Goal: Task Accomplishment & Management: Manage account settings

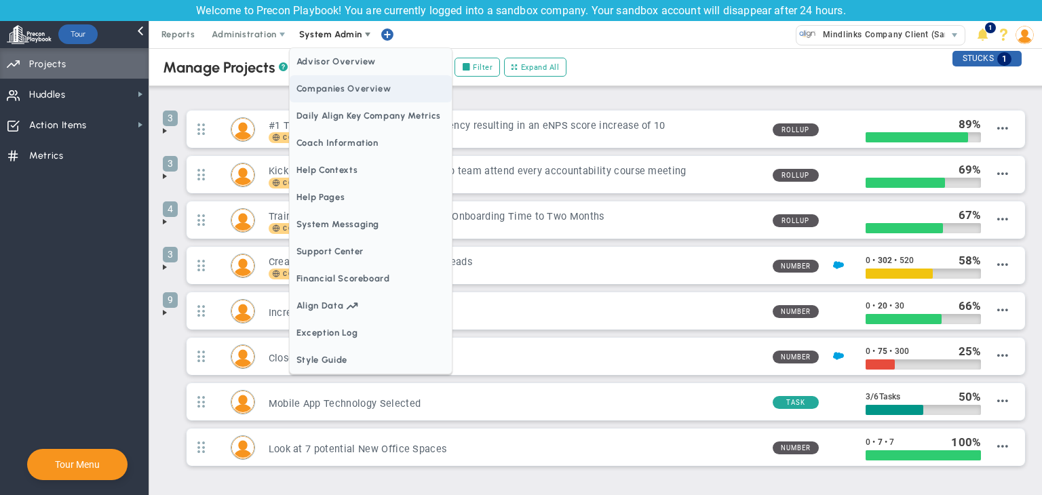
click at [339, 87] on span "Companies Overview" at bounding box center [371, 88] width 162 height 27
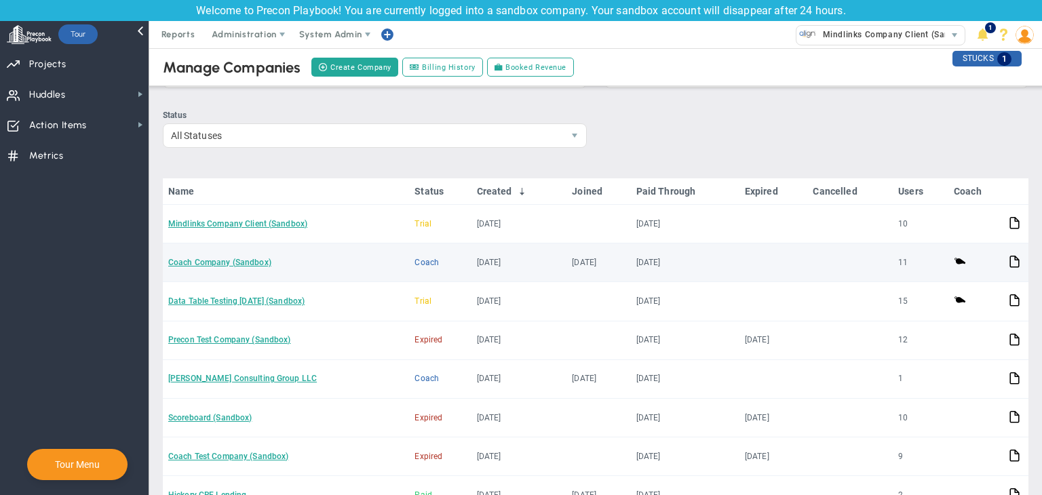
scroll to position [68, 0]
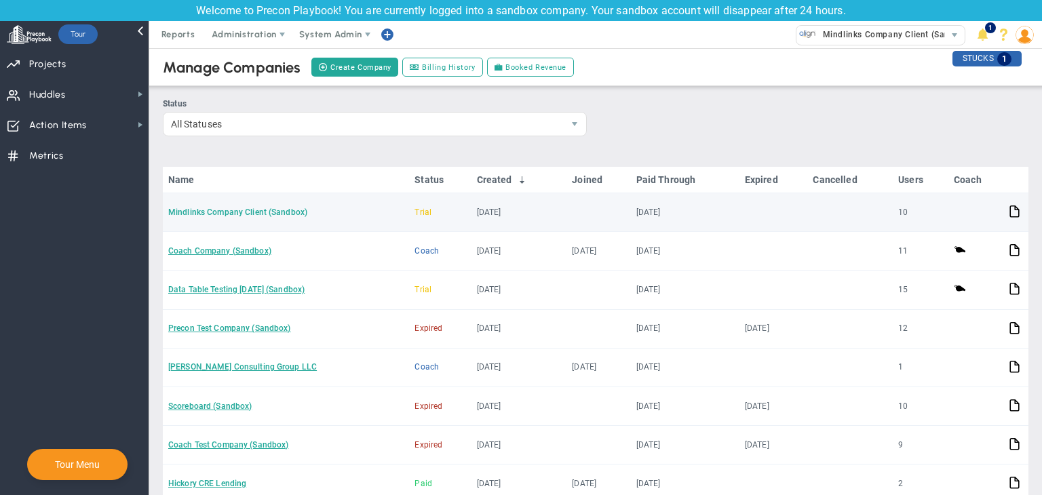
click at [267, 211] on link "Mindlinks Company Client (Sandbox)" at bounding box center [237, 213] width 139 height 10
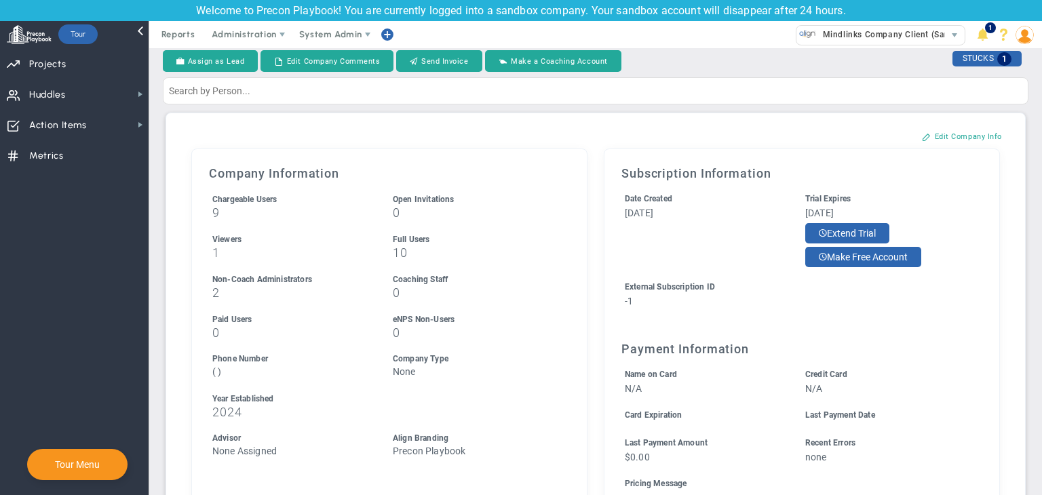
scroll to position [136, 0]
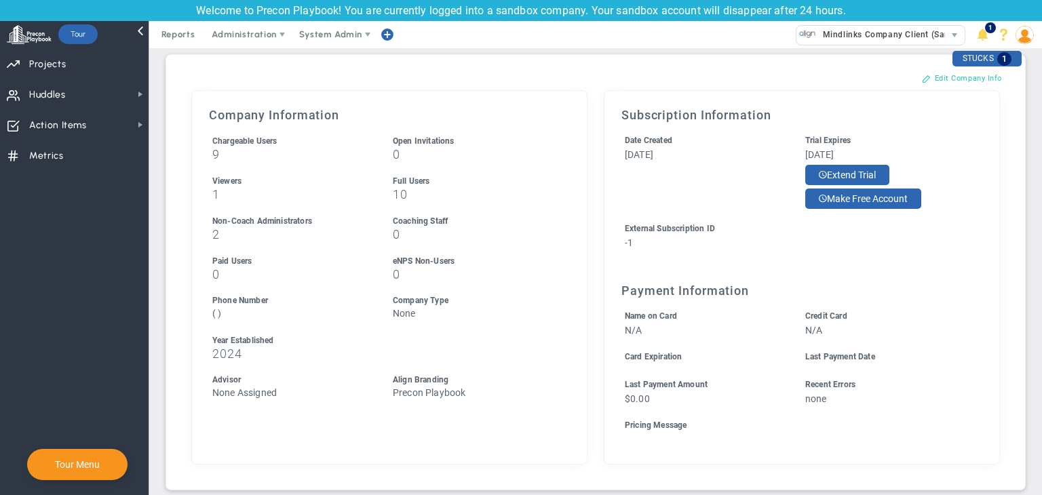
click at [941, 83] on button "Edit Company Info" at bounding box center [962, 78] width 107 height 22
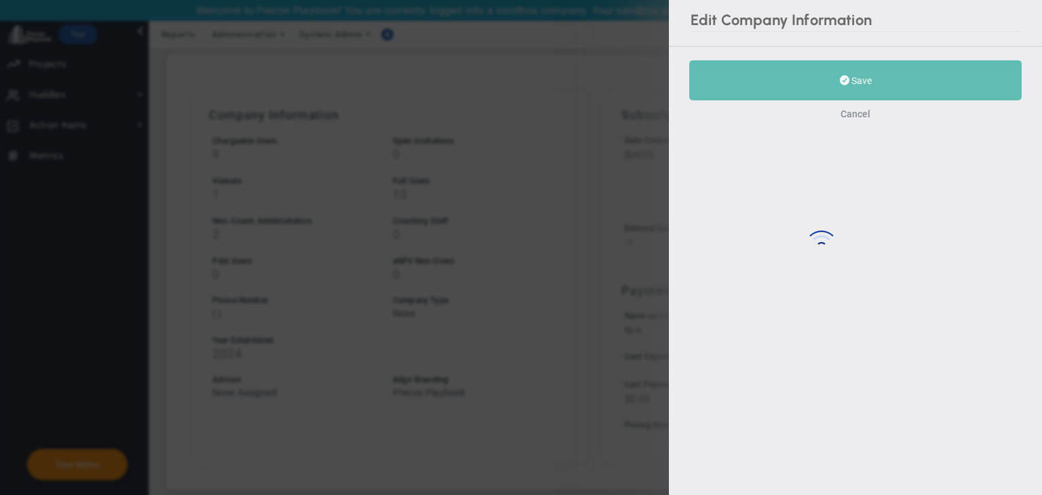
type input "2024"
type input "-1"
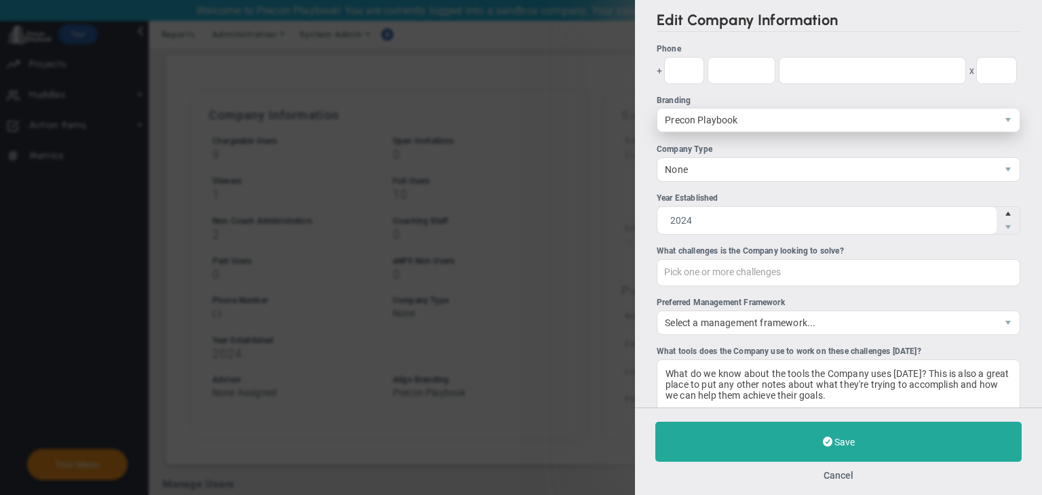
click at [722, 122] on span "Precon Playbook" at bounding box center [827, 120] width 339 height 23
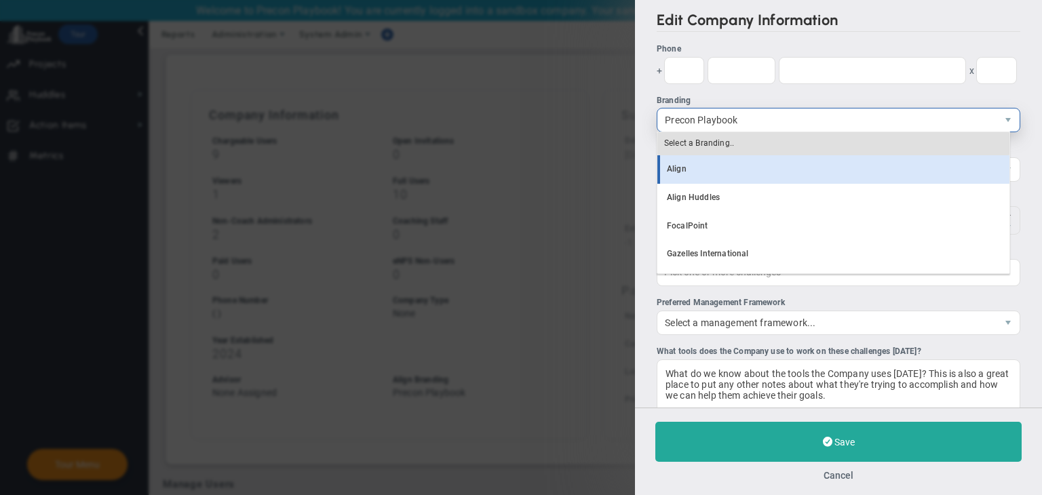
click at [699, 170] on li "Align" at bounding box center [834, 169] width 352 height 29
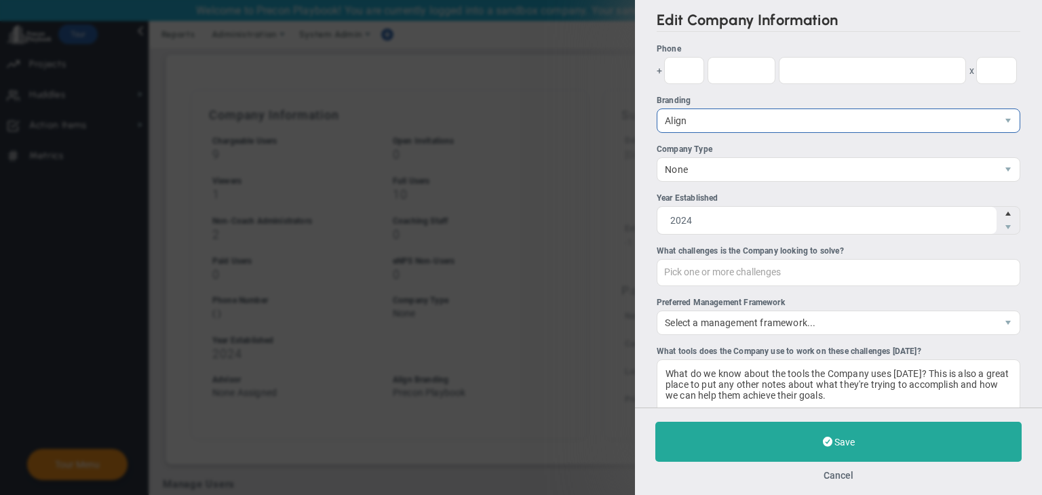
click at [742, 267] on div "Pick one or more challenges Pick one or more challenges" at bounding box center [839, 272] width 364 height 27
click at [742, 267] on input "Pick one or more challenges" at bounding box center [733, 272] width 150 height 24
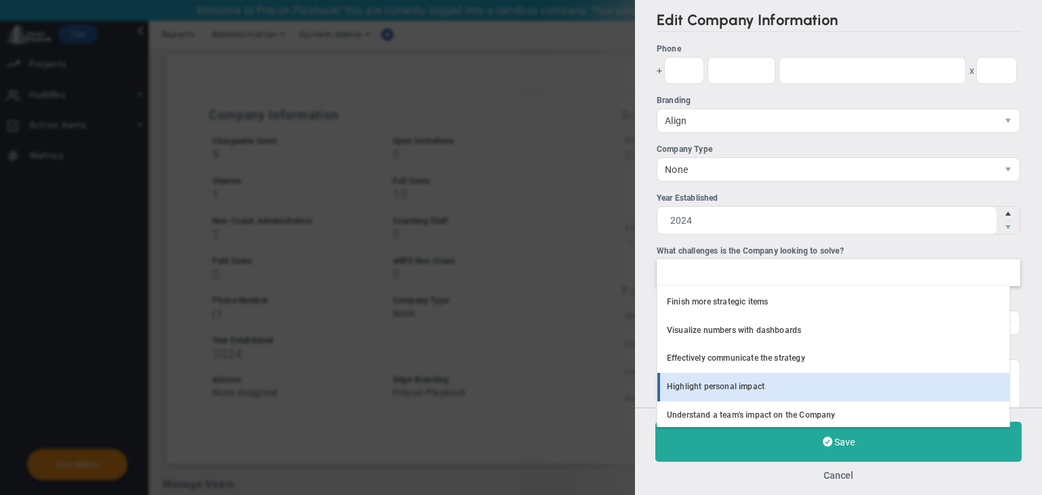
click at [737, 382] on li "Highlight personal impact" at bounding box center [834, 387] width 352 height 29
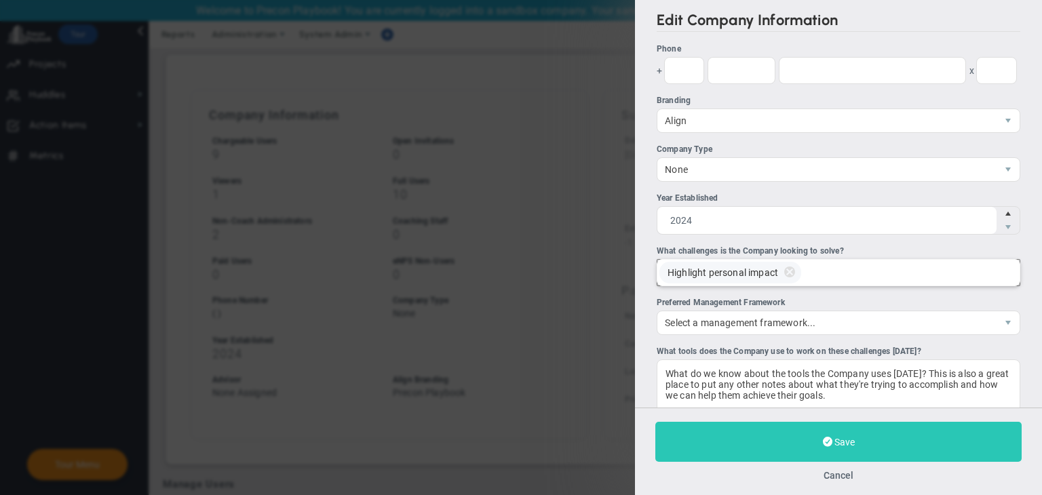
click at [814, 447] on button "Save" at bounding box center [839, 442] width 366 height 40
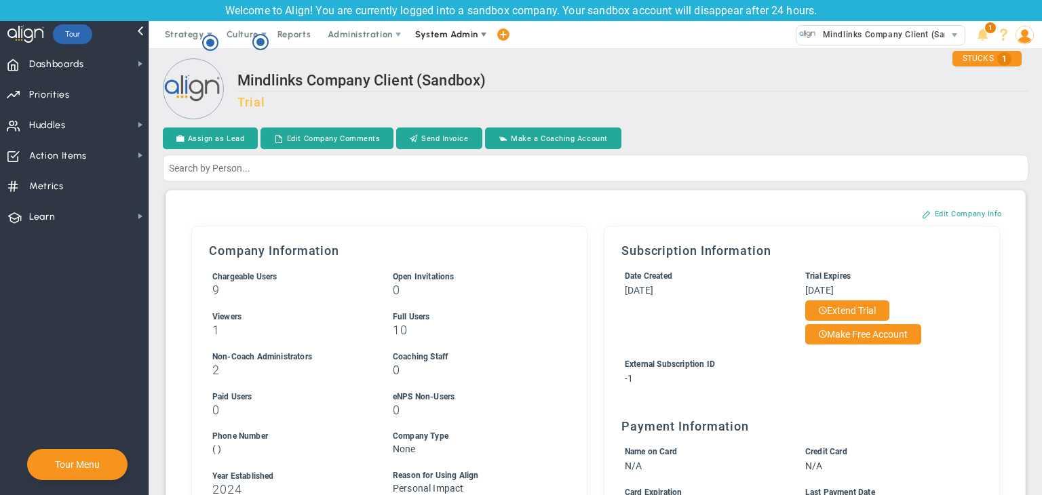
click at [425, 25] on span "System Admin" at bounding box center [448, 34] width 86 height 27
click at [869, 307] on button "Extend Trial" at bounding box center [847, 311] width 84 height 20
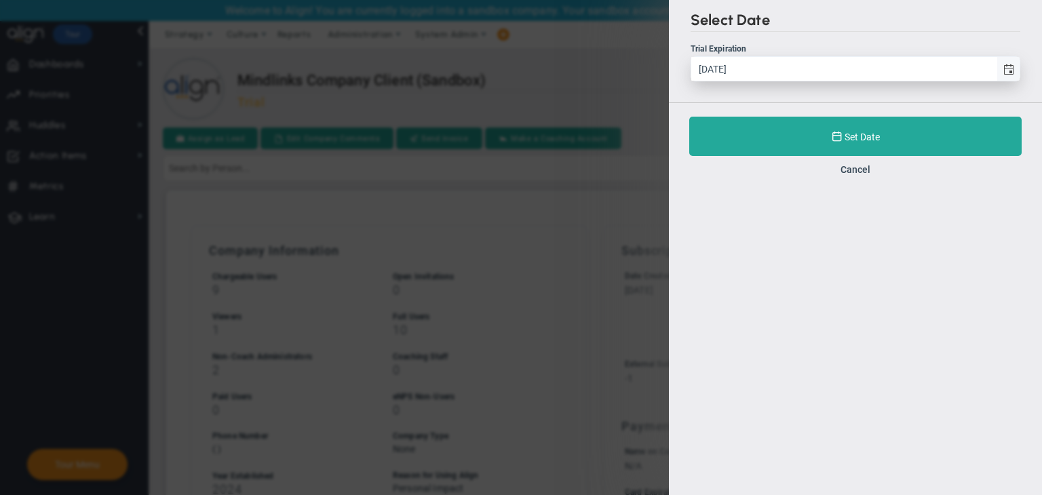
click at [1008, 72] on span "select" at bounding box center [1009, 69] width 11 height 11
click at [997, 72] on input "[DATE]" at bounding box center [843, 69] width 305 height 24
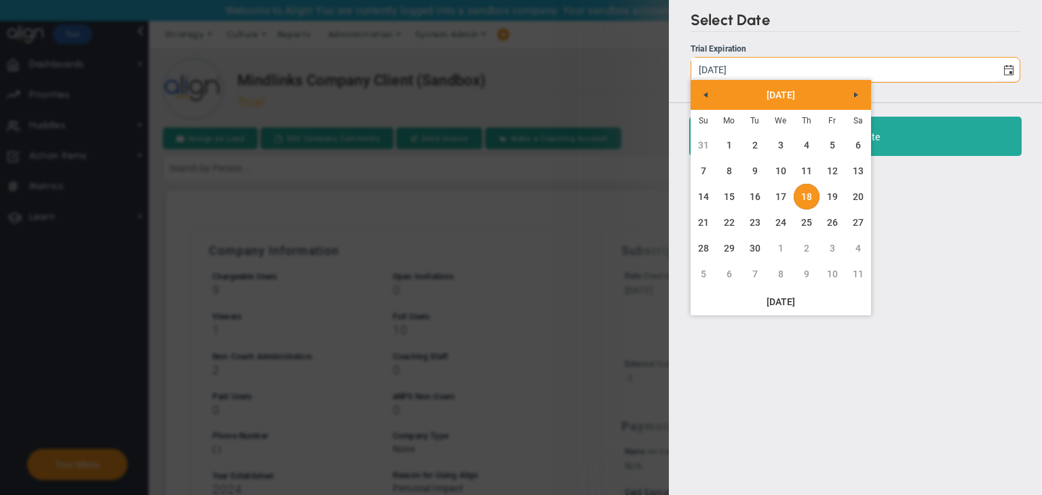
click at [608, 227] on div "Select Date Trial Expiration 9/18/2025 Set Date Cancel" at bounding box center [521, 247] width 1042 height 495
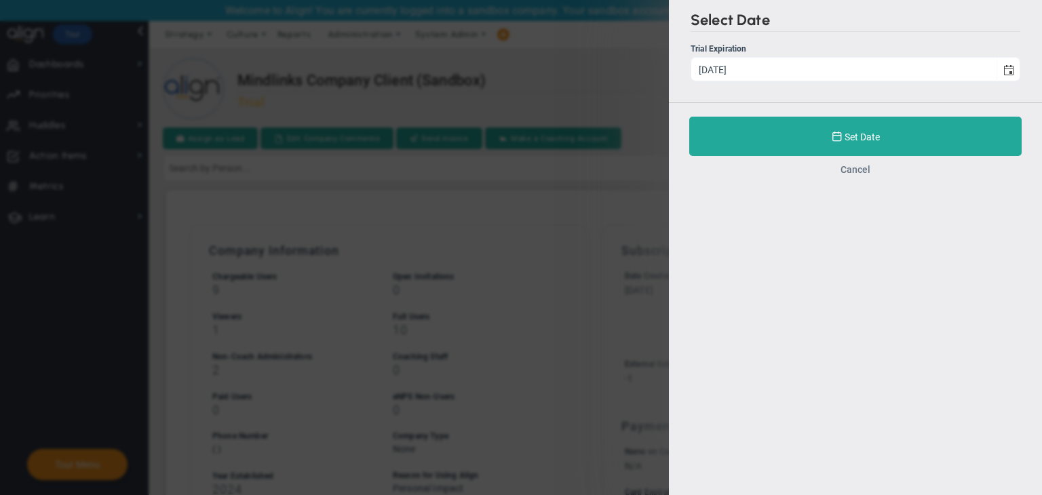
click at [855, 164] on button "Cancel" at bounding box center [856, 169] width 30 height 11
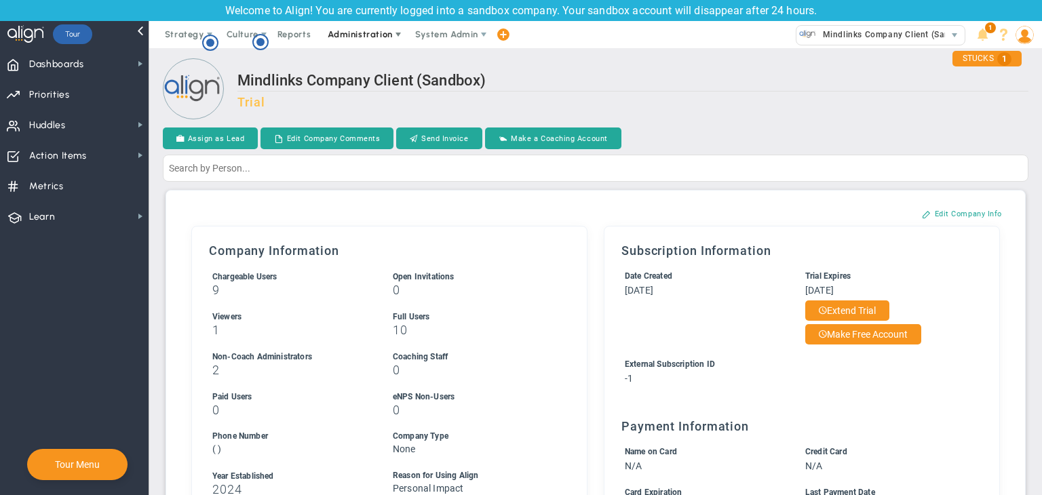
click at [339, 33] on span "Administration" at bounding box center [360, 34] width 64 height 10
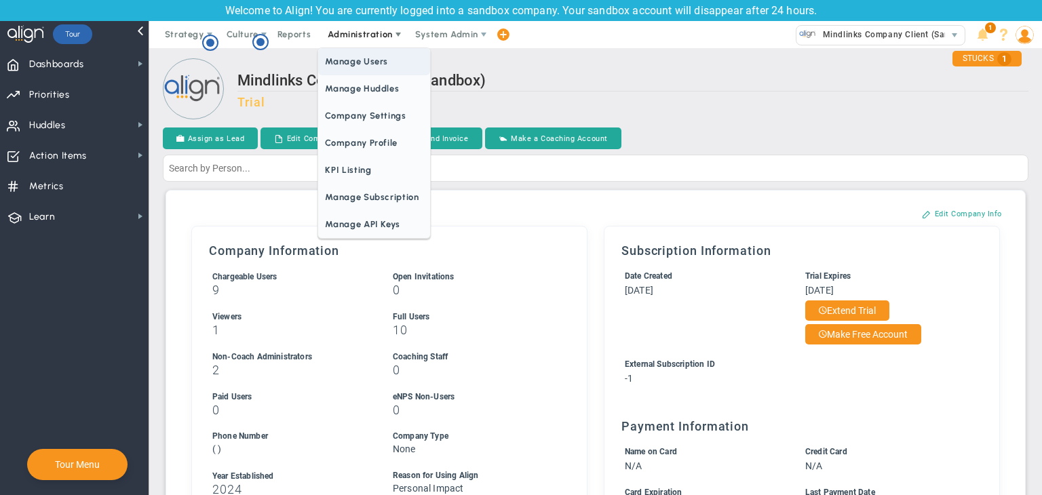
click at [360, 64] on span "Manage Users" at bounding box center [373, 61] width 111 height 27
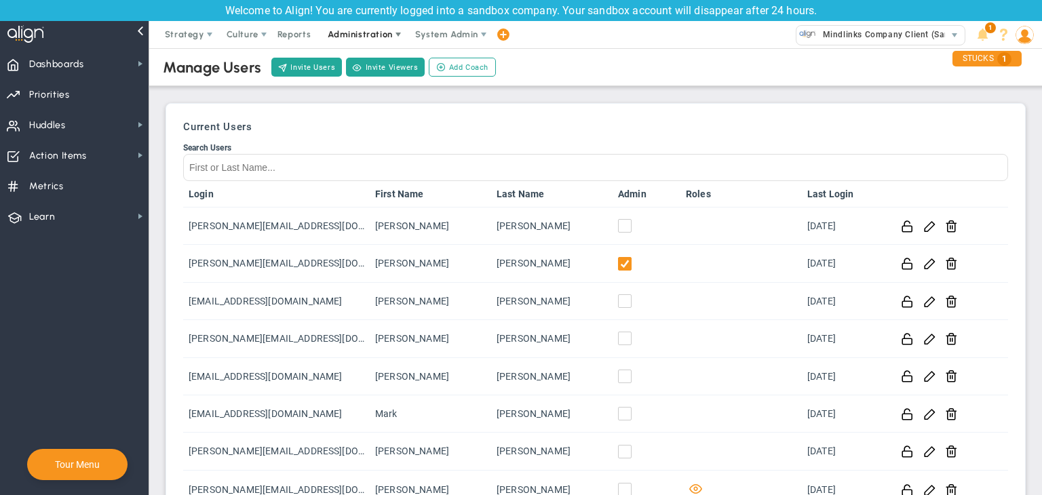
click at [374, 47] on span "Administration" at bounding box center [361, 34] width 87 height 27
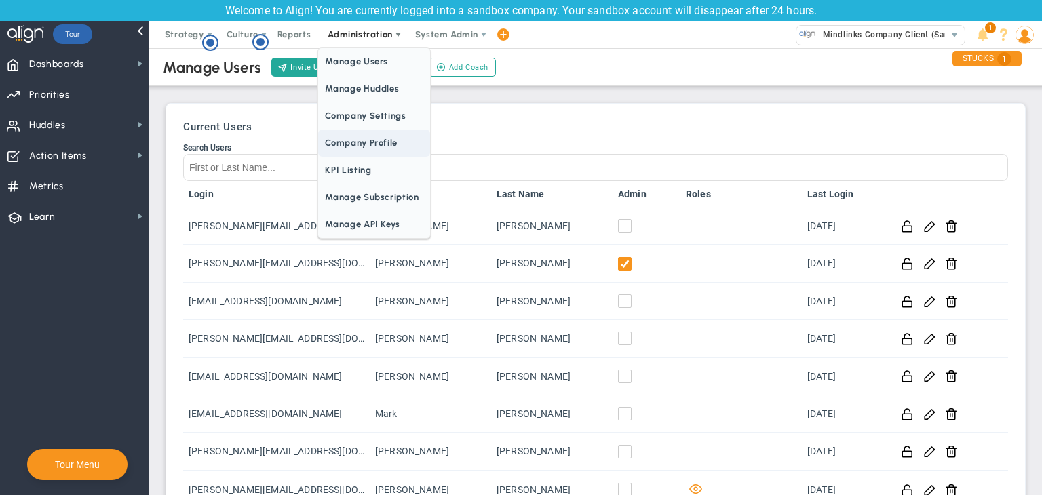
click at [392, 134] on span "Company Profile" at bounding box center [373, 143] width 111 height 27
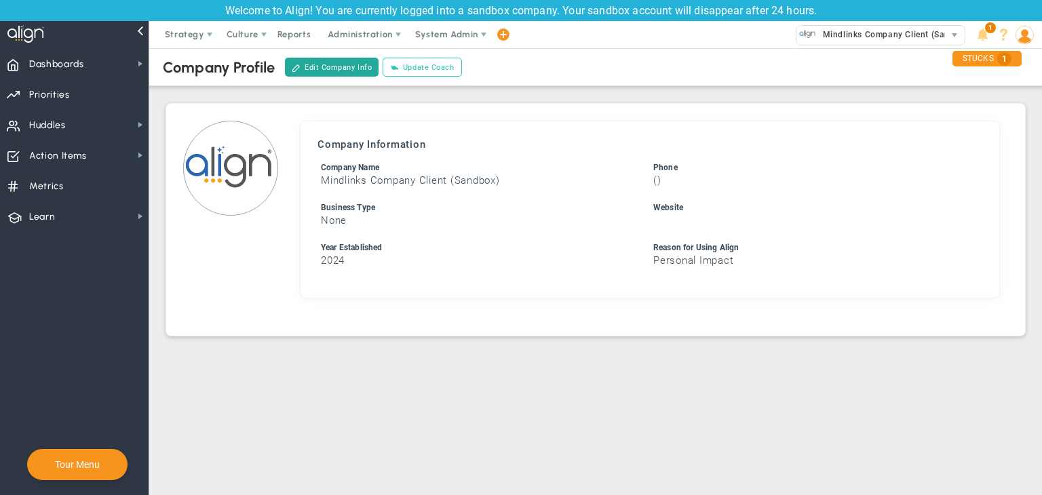
click at [407, 66] on button "Update Coach" at bounding box center [422, 67] width 79 height 19
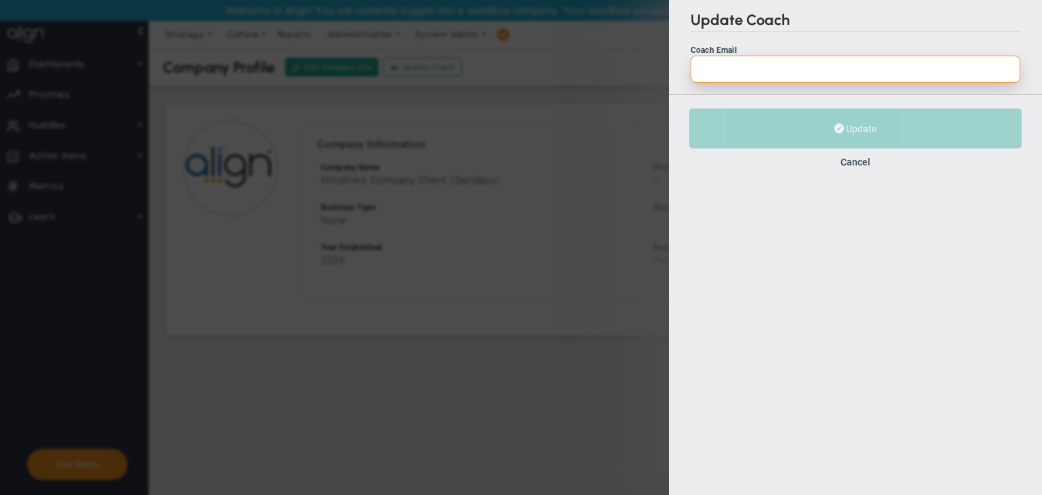
click at [781, 71] on input "Coach Email" at bounding box center [856, 69] width 330 height 27
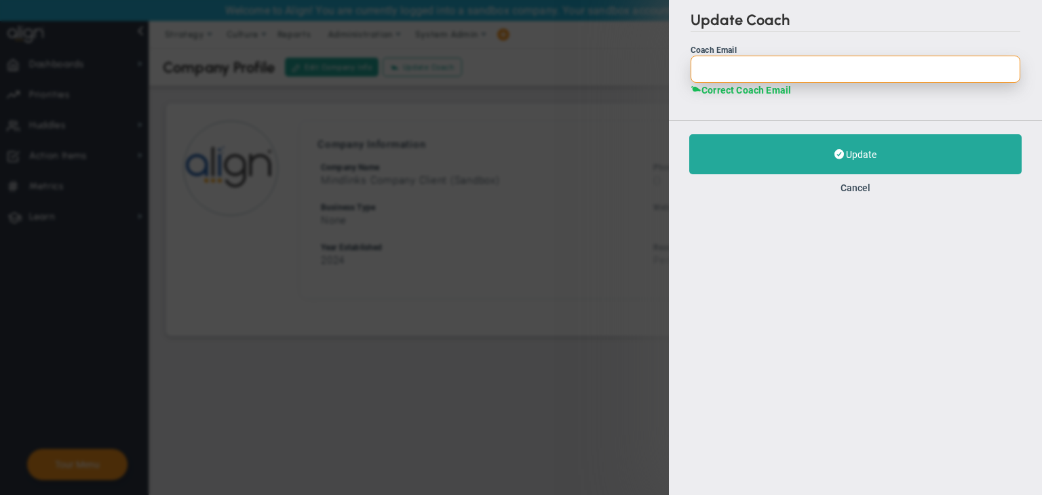
paste input "Coach1@gmail.com"
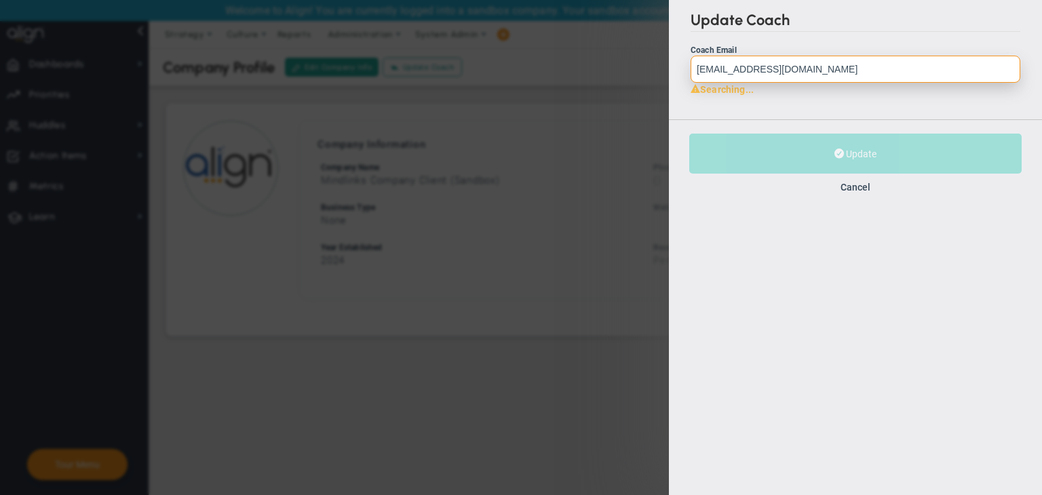
type input "Coach1@gmail.com"
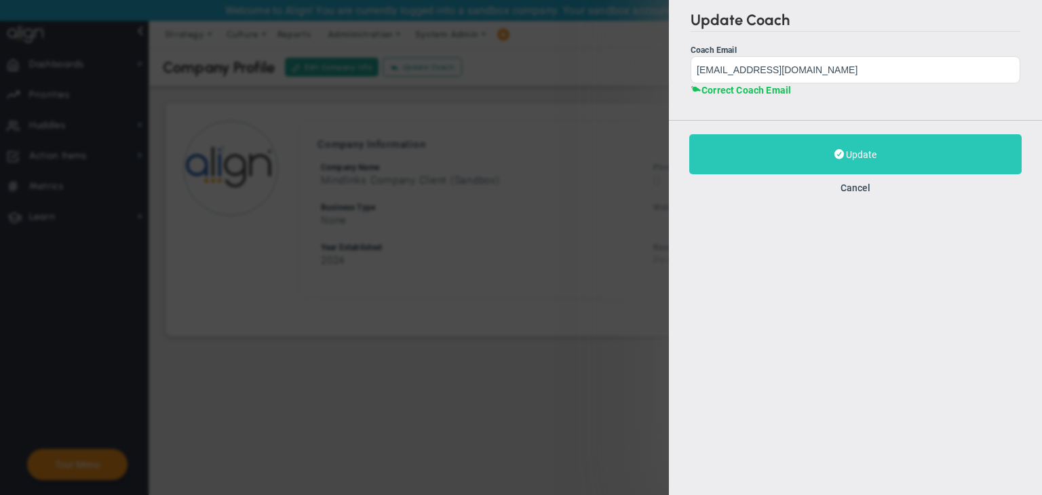
click at [768, 159] on button "Update" at bounding box center [855, 154] width 333 height 40
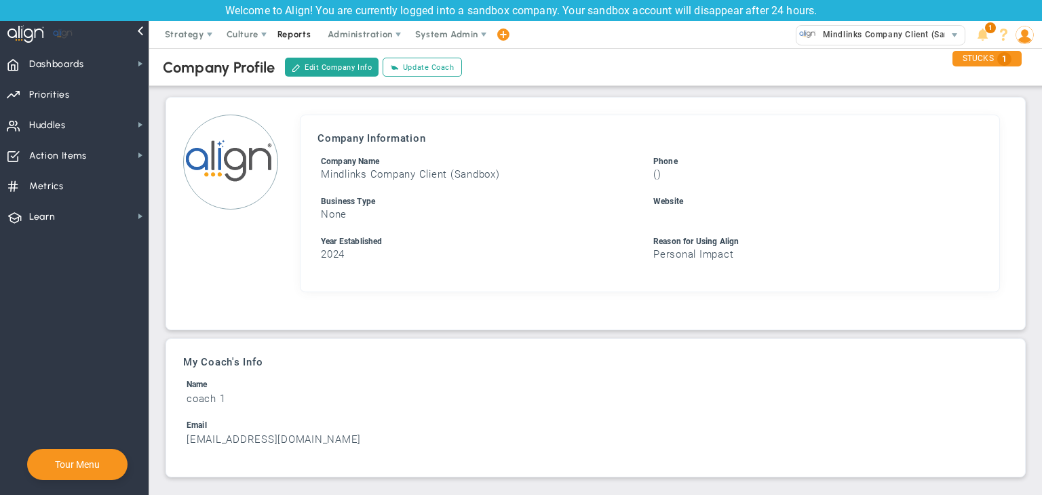
scroll to position [8, 0]
click at [333, 30] on span "Administration" at bounding box center [360, 34] width 64 height 10
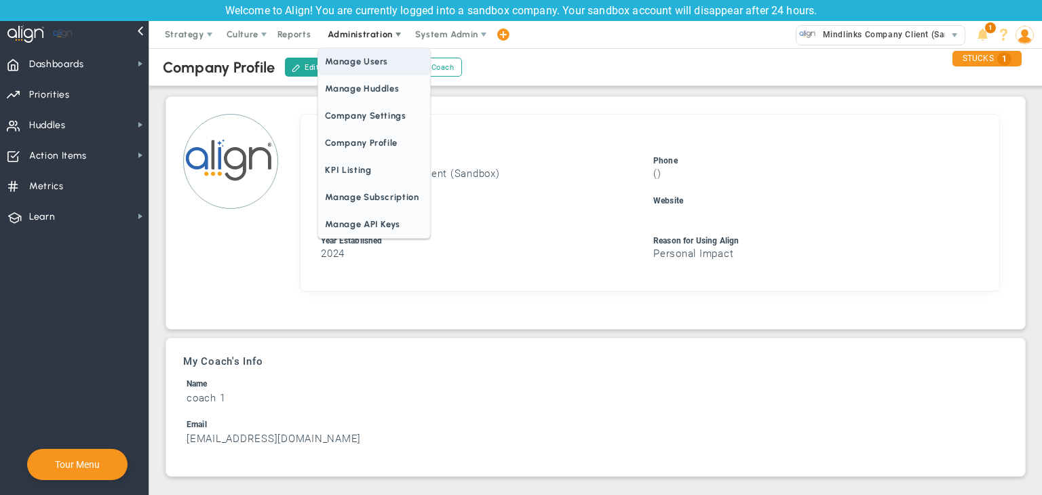
click at [366, 66] on span "Manage Users" at bounding box center [373, 61] width 111 height 27
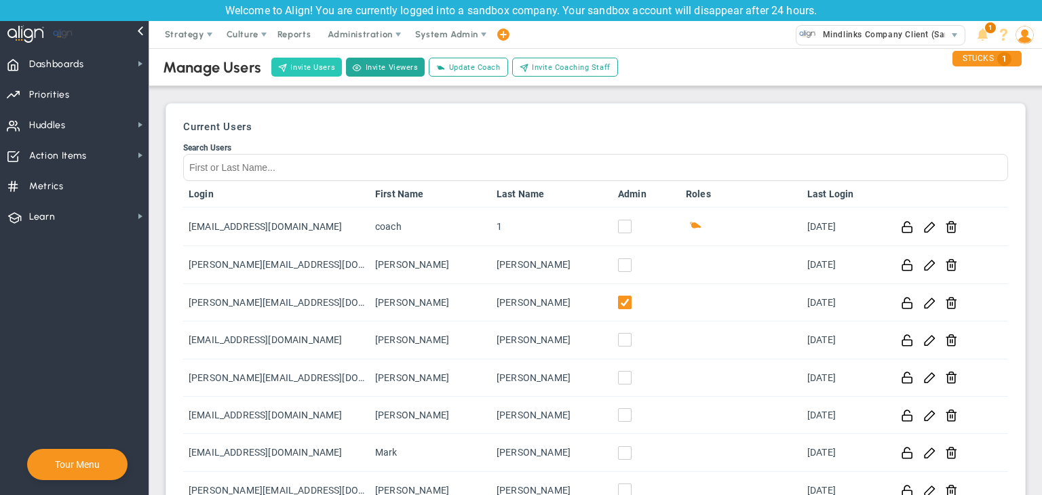
click at [314, 70] on button "Invite Users" at bounding box center [306, 67] width 71 height 19
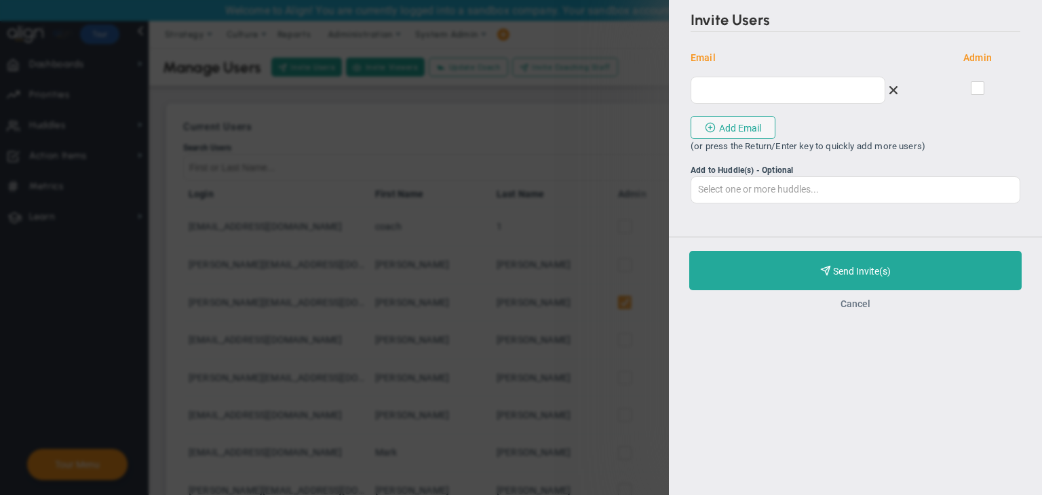
click at [863, 309] on button "Cancel" at bounding box center [856, 304] width 30 height 11
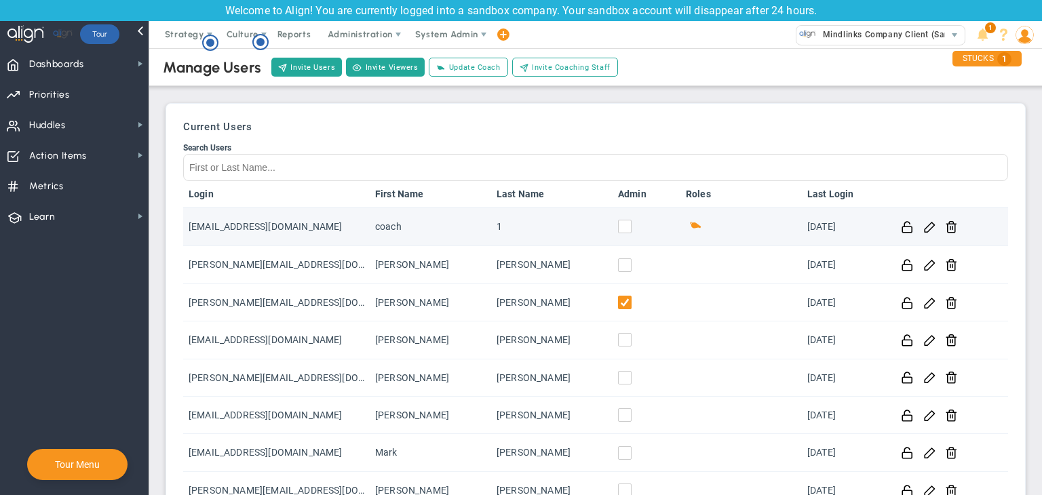
click at [622, 230] on input "checkbox" at bounding box center [629, 230] width 14 height 14
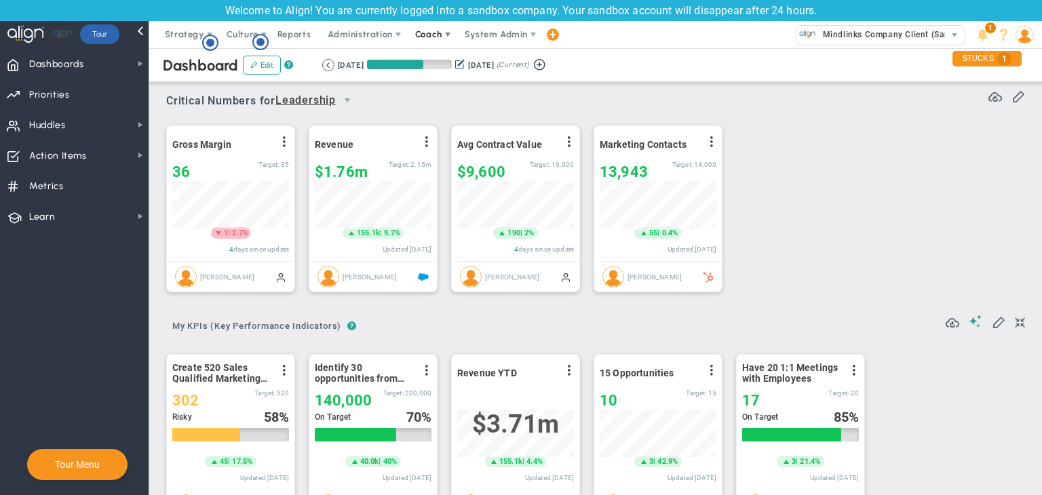
click at [433, 32] on span "Coach" at bounding box center [428, 34] width 27 height 10
click at [440, 55] on span "Schedule Meeting" at bounding box center [454, 61] width 96 height 27
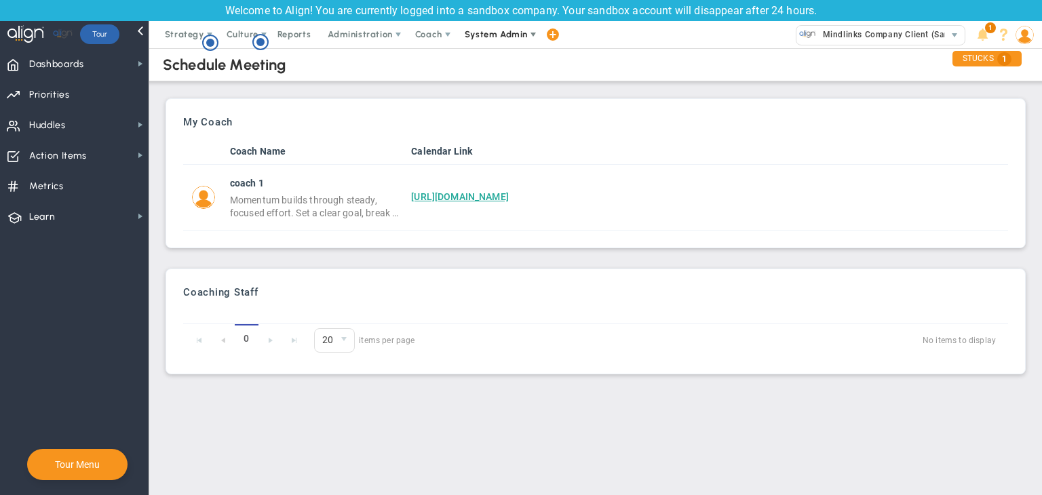
click at [499, 37] on span "System Admin" at bounding box center [496, 34] width 63 height 10
click at [434, 35] on span "Coach" at bounding box center [428, 34] width 27 height 10
click at [437, 31] on span "Coach" at bounding box center [428, 34] width 27 height 10
click at [445, 85] on span "Resources" at bounding box center [454, 88] width 96 height 27
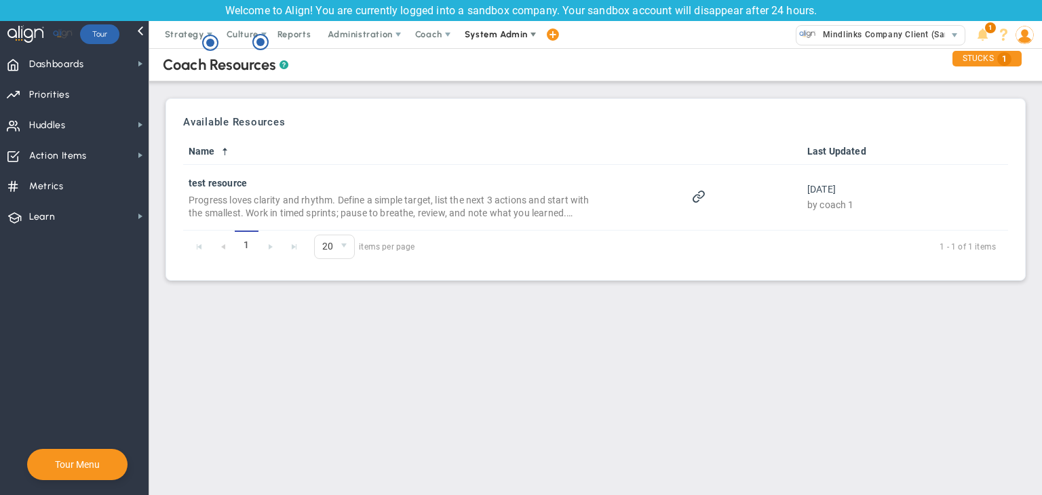
click at [484, 36] on span "System Admin" at bounding box center [496, 34] width 63 height 10
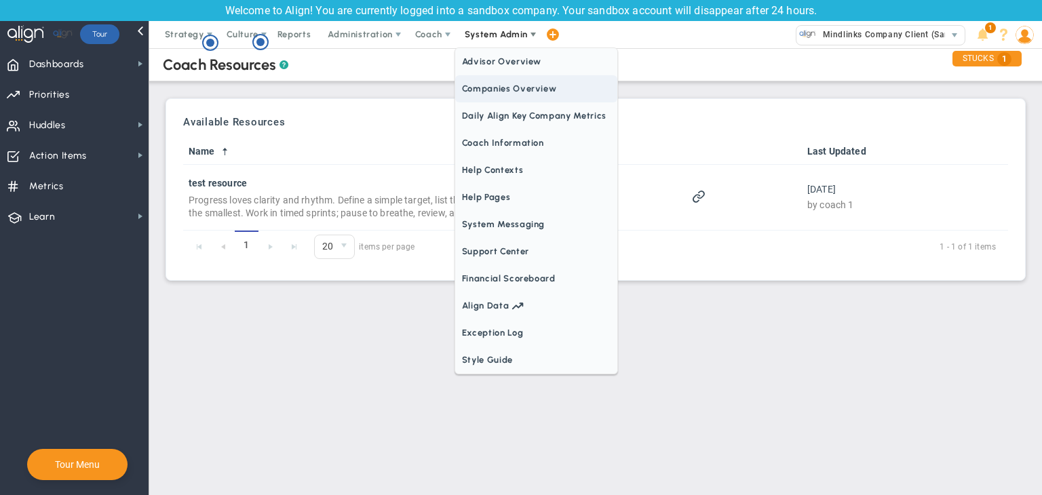
click at [494, 85] on span "Companies Overview" at bounding box center [536, 88] width 162 height 27
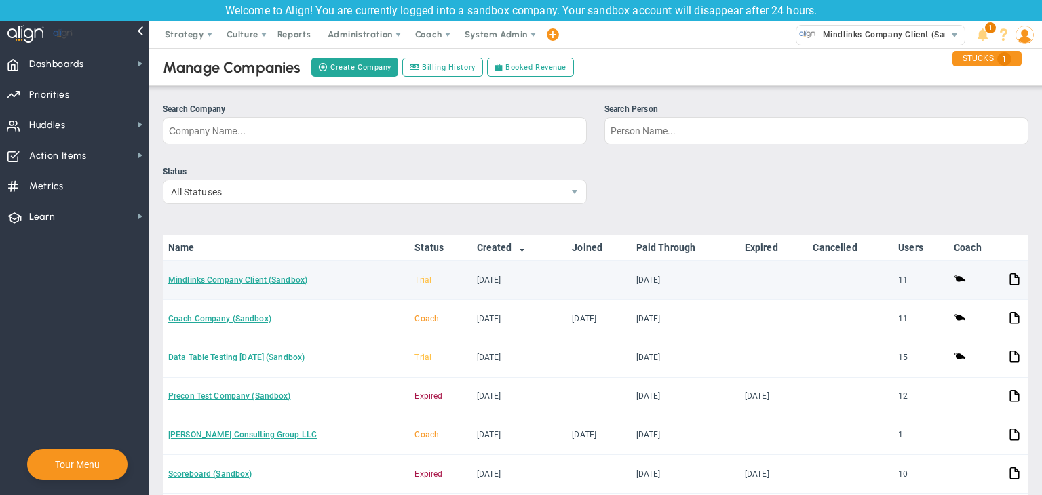
click at [269, 286] on td "Mindlinks Company Client (Sandbox)" at bounding box center [286, 280] width 246 height 39
click at [269, 277] on link "Mindlinks Company Client (Sandbox)" at bounding box center [237, 281] width 139 height 10
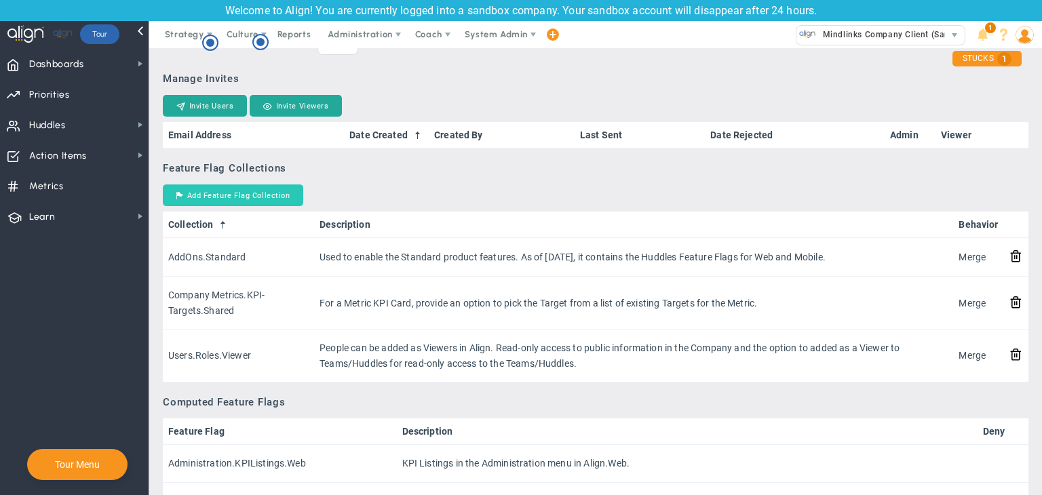
click at [282, 196] on button "Add Feature Flag Collection" at bounding box center [233, 196] width 140 height 22
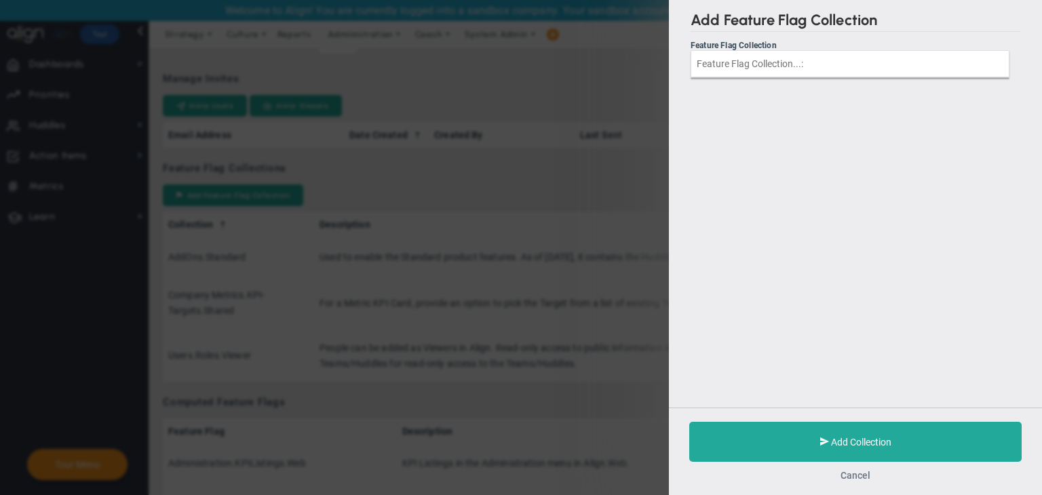
drag, startPoint x: 866, startPoint y: 478, endPoint x: 850, endPoint y: 438, distance: 43.6
click at [866, 478] on button "Cancel" at bounding box center [856, 475] width 30 height 11
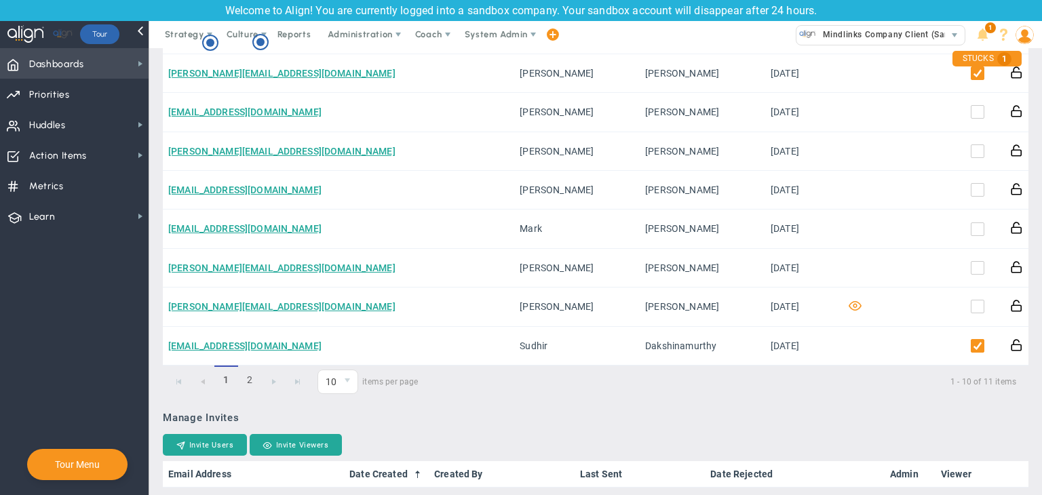
click at [94, 57] on span "Dashboards Dashboards" at bounding box center [74, 63] width 149 height 31
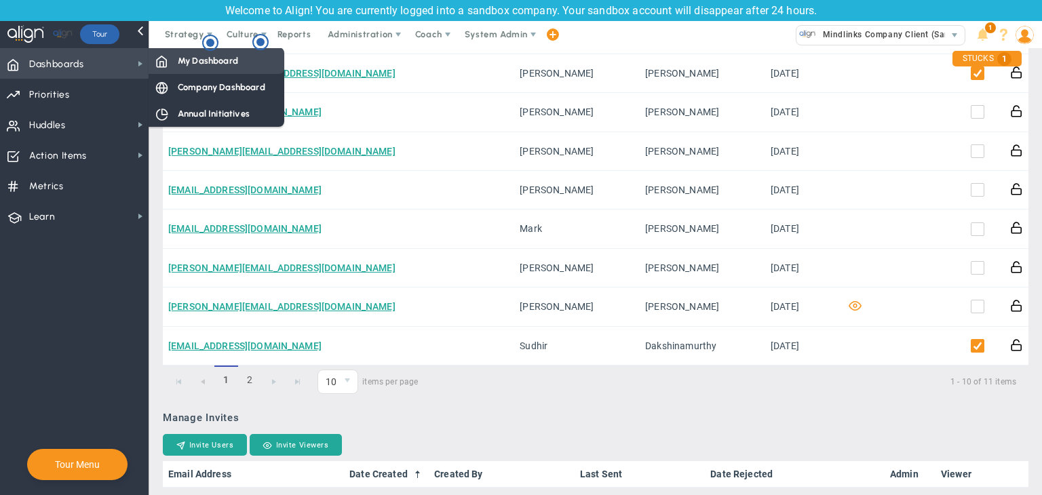
click at [195, 67] on div "My Dashboard" at bounding box center [217, 61] width 136 height 26
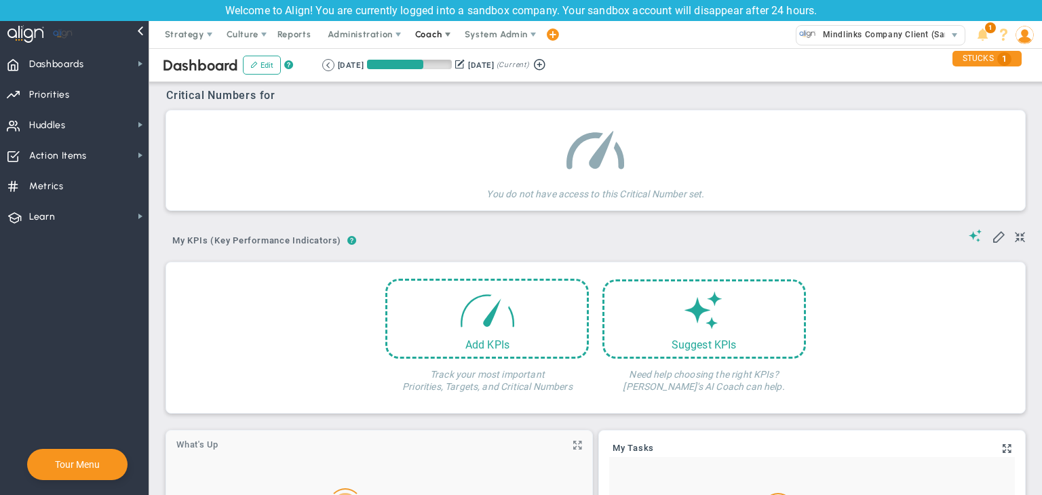
click at [434, 34] on span "Coach" at bounding box center [428, 34] width 27 height 10
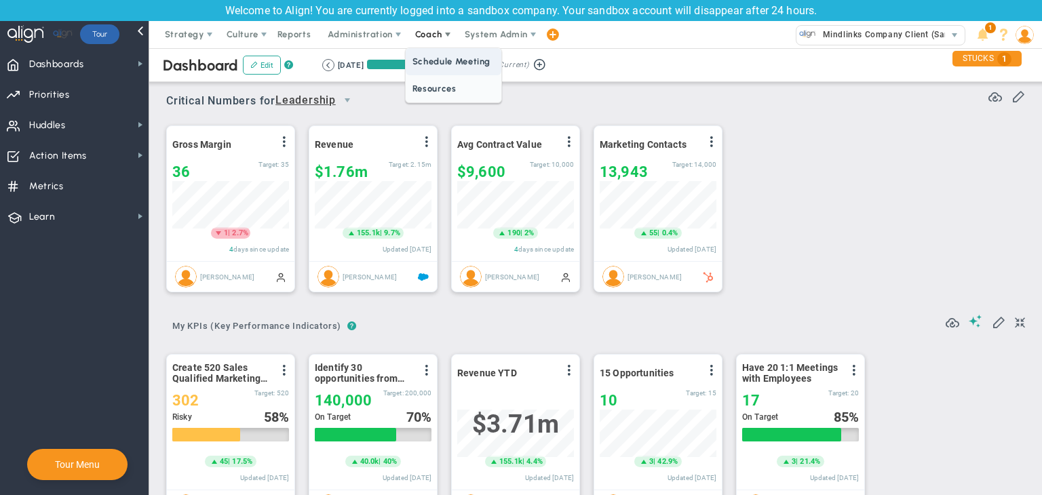
click at [432, 52] on span "Schedule Meeting" at bounding box center [454, 61] width 96 height 27
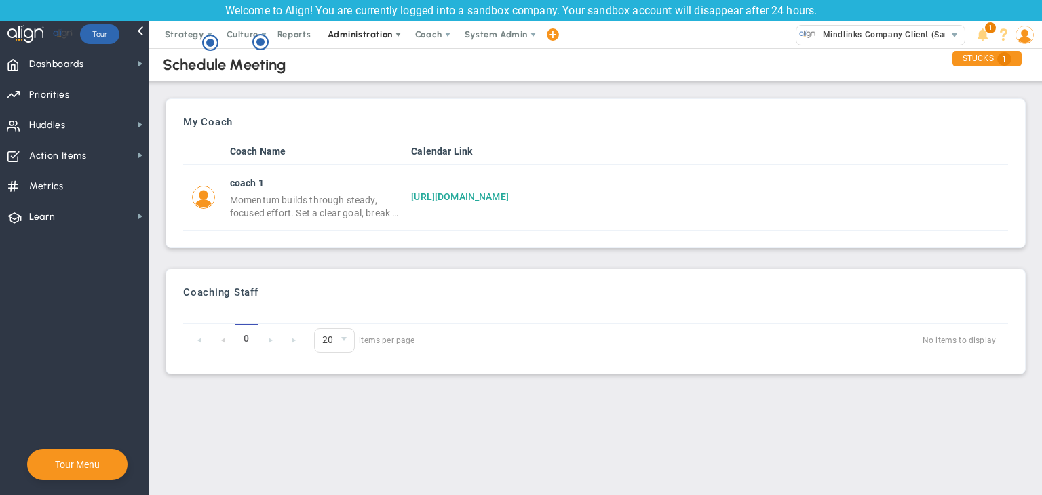
click at [393, 33] on span at bounding box center [398, 34] width 11 height 11
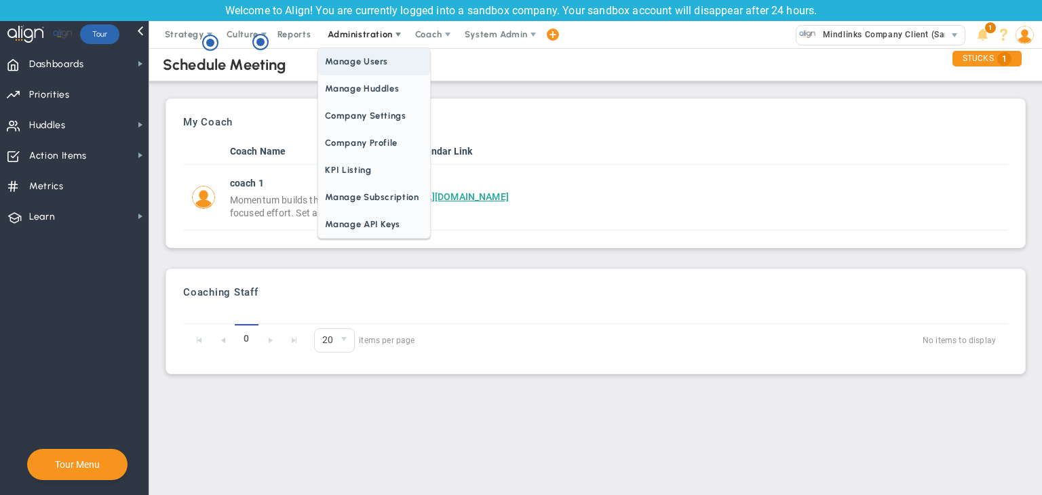
click at [380, 64] on span "Manage Users" at bounding box center [373, 61] width 111 height 27
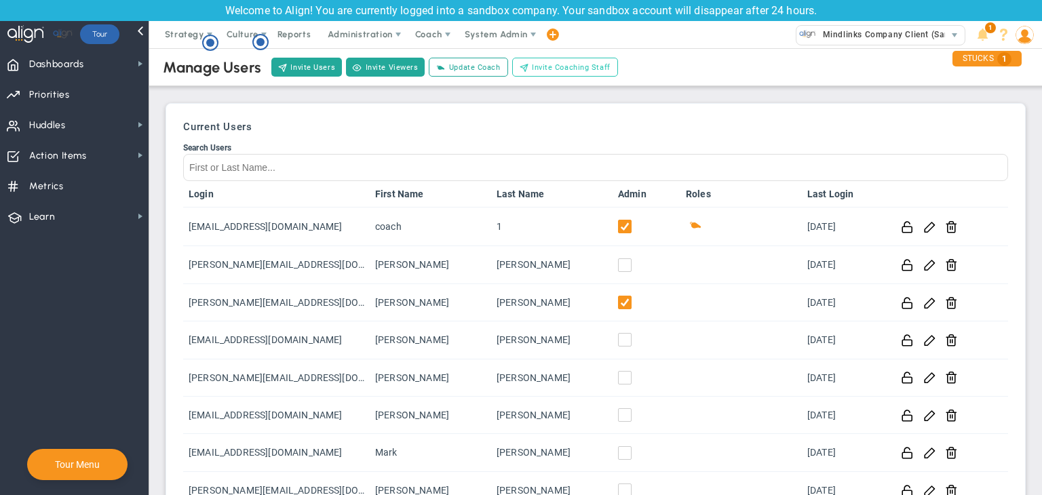
click at [533, 70] on span "Invite Coaching Staff" at bounding box center [571, 68] width 79 height 12
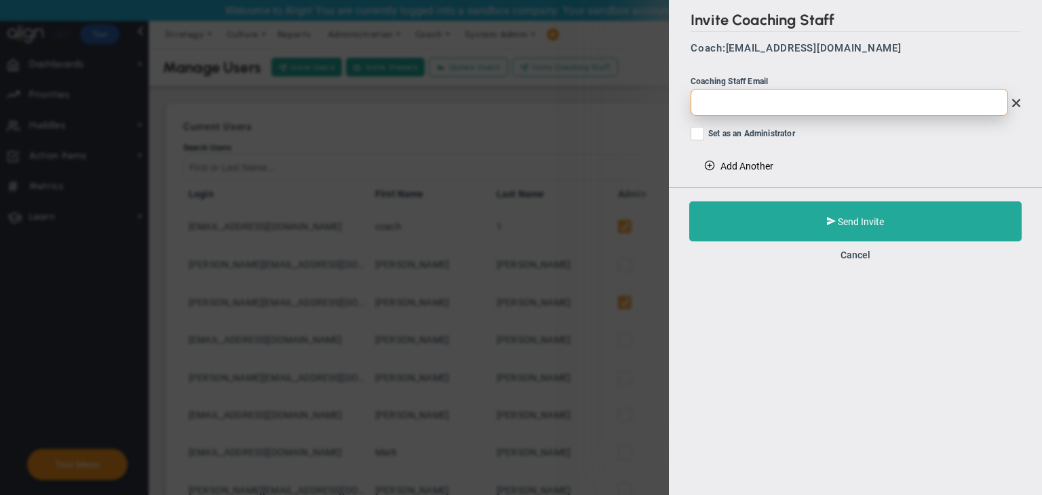
click at [749, 97] on input "email" at bounding box center [850, 102] width 318 height 27
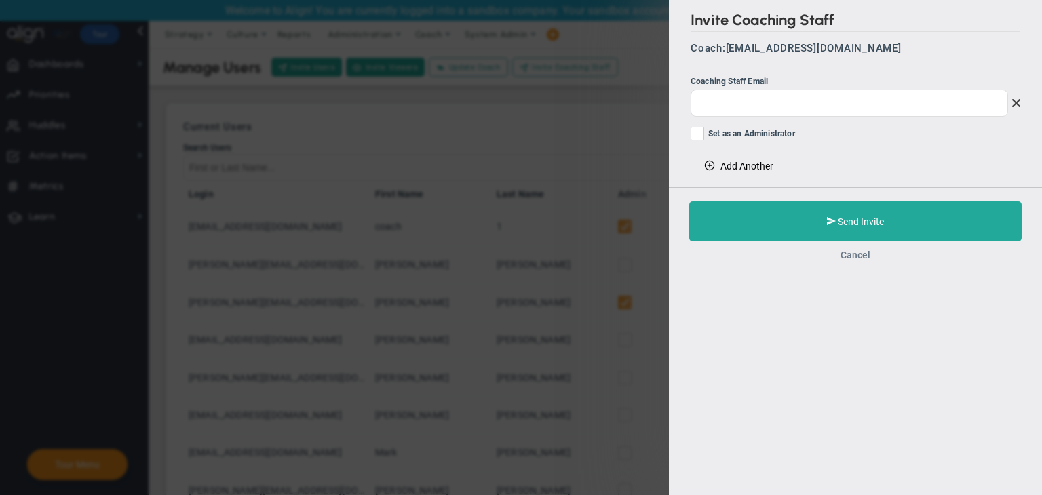
click at [858, 253] on button "Cancel" at bounding box center [856, 255] width 30 height 11
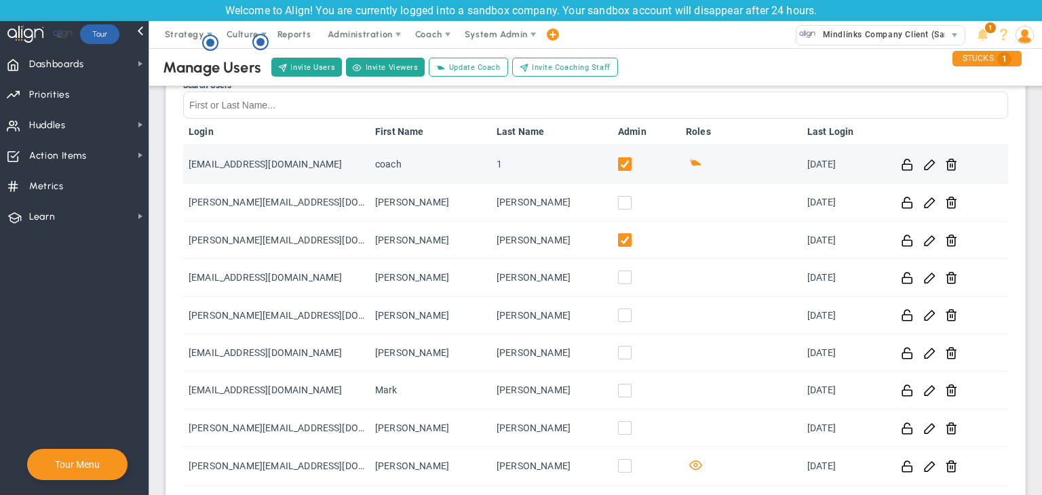
scroll to position [136, 0]
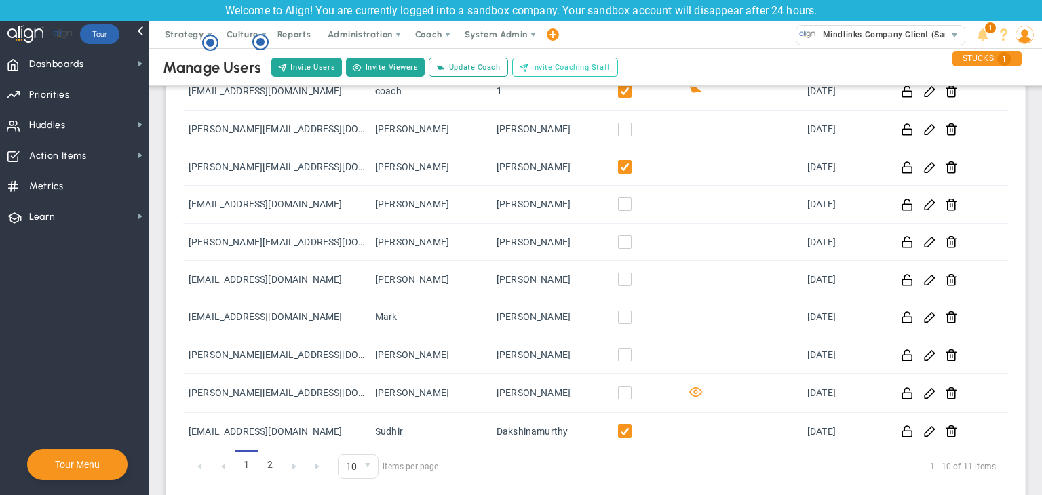
click at [562, 71] on span "Invite Coaching Staff" at bounding box center [571, 68] width 79 height 12
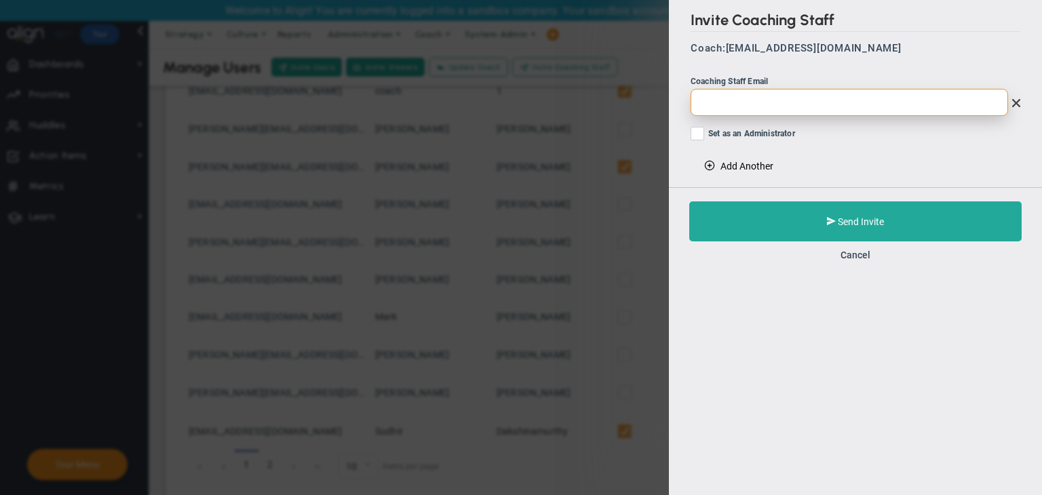
click at [729, 99] on input "email" at bounding box center [850, 102] width 318 height 27
paste input "CoachStaff1@gmail.com"
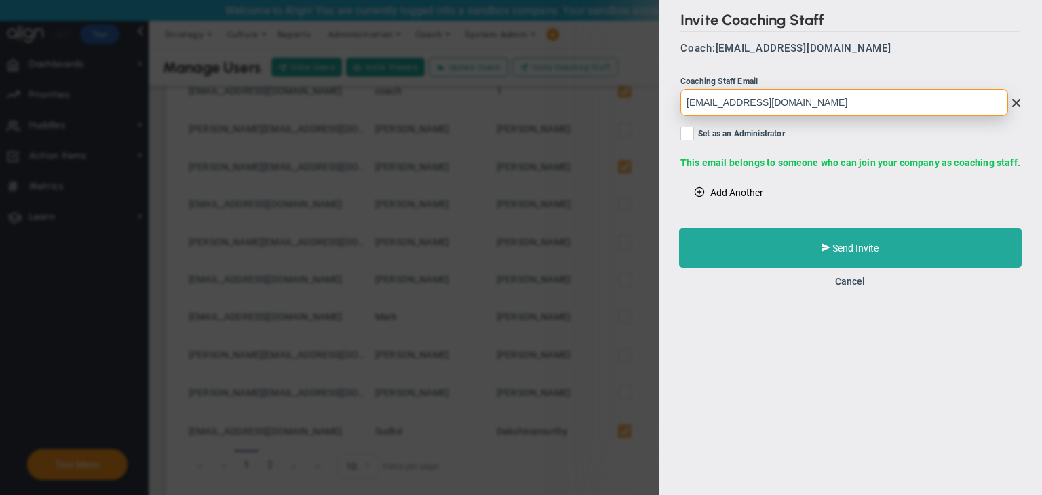
type input "CoachStaff1@gmail.com"
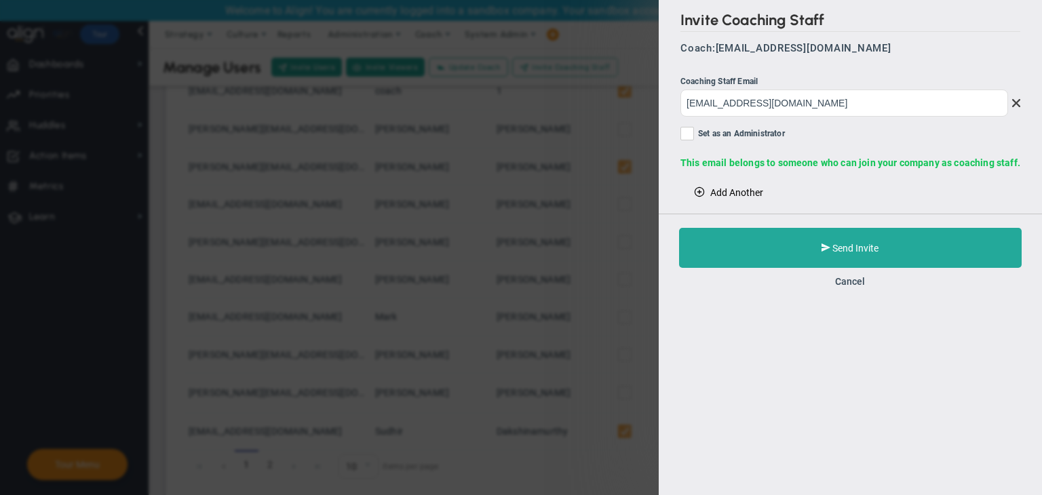
click at [698, 137] on label "Set as an Administrator" at bounding box center [851, 135] width 340 height 17
click at [693, 137] on input "Set as an Administrator" at bounding box center [688, 137] width 9 height 14
checkbox input "true"
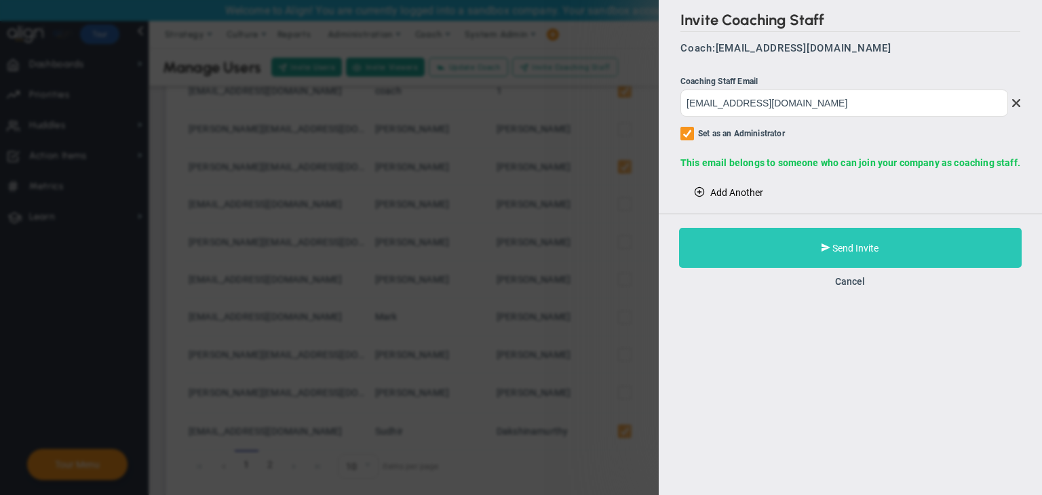
click at [767, 256] on button "Send Invite" at bounding box center [850, 248] width 343 height 40
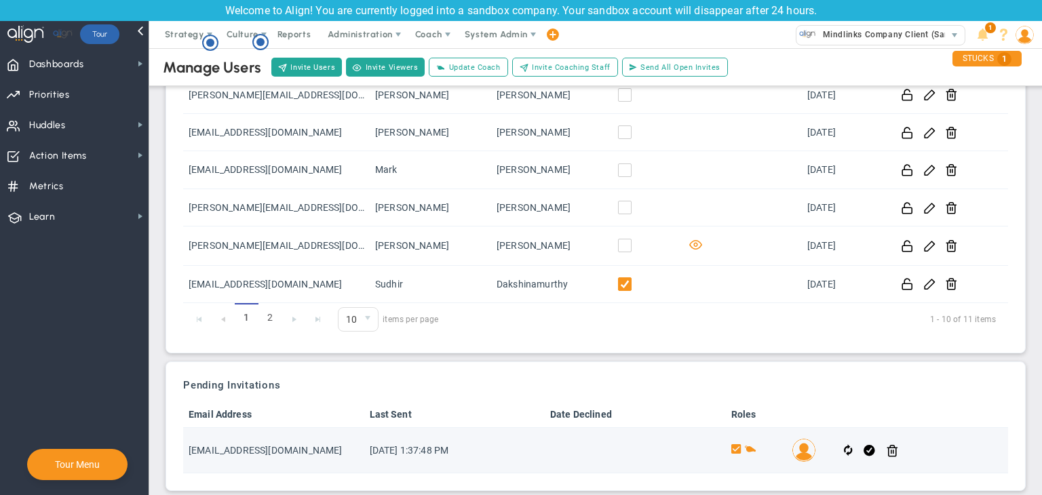
scroll to position [289, 0]
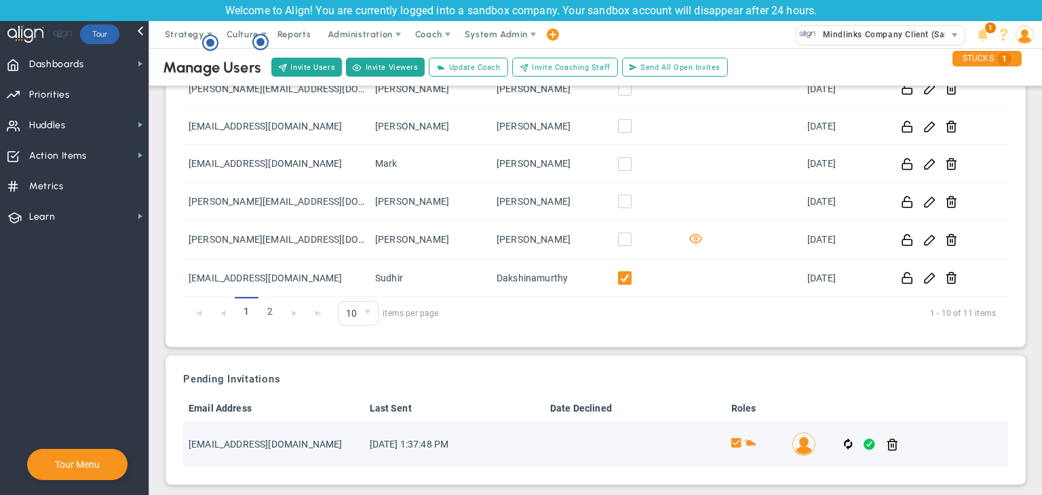
click at [864, 445] on span at bounding box center [870, 445] width 12 height 16
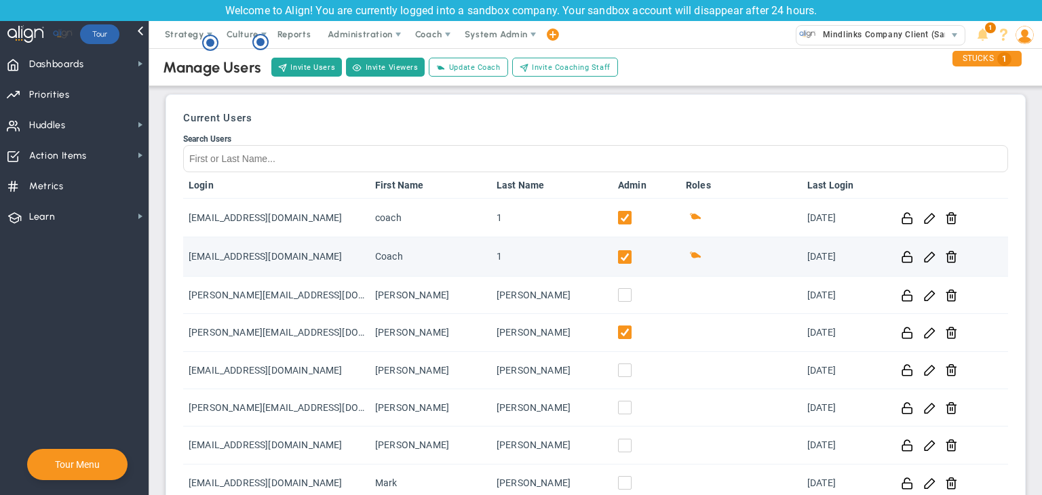
scroll to position [0, 0]
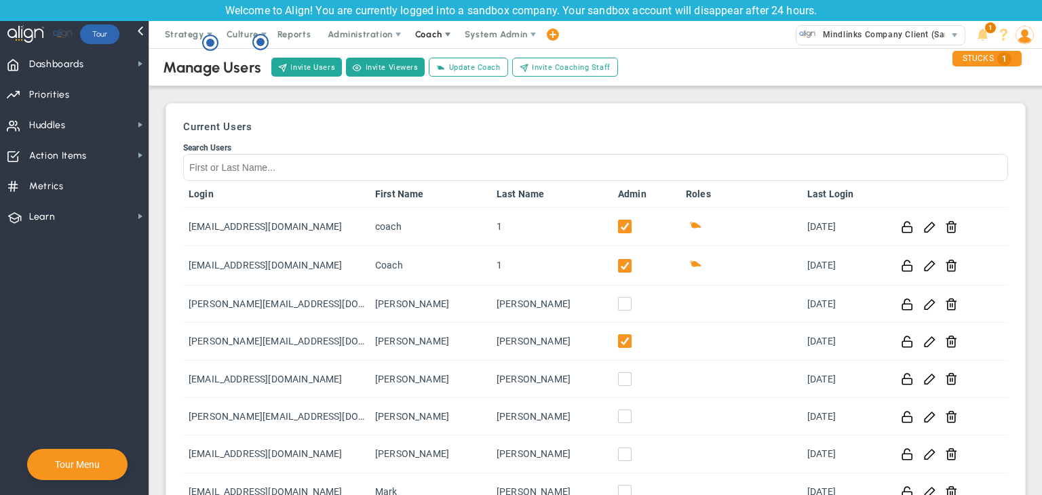
click at [425, 33] on span "Coach" at bounding box center [428, 34] width 27 height 10
click at [470, 66] on span "Schedule Meeting" at bounding box center [454, 61] width 96 height 27
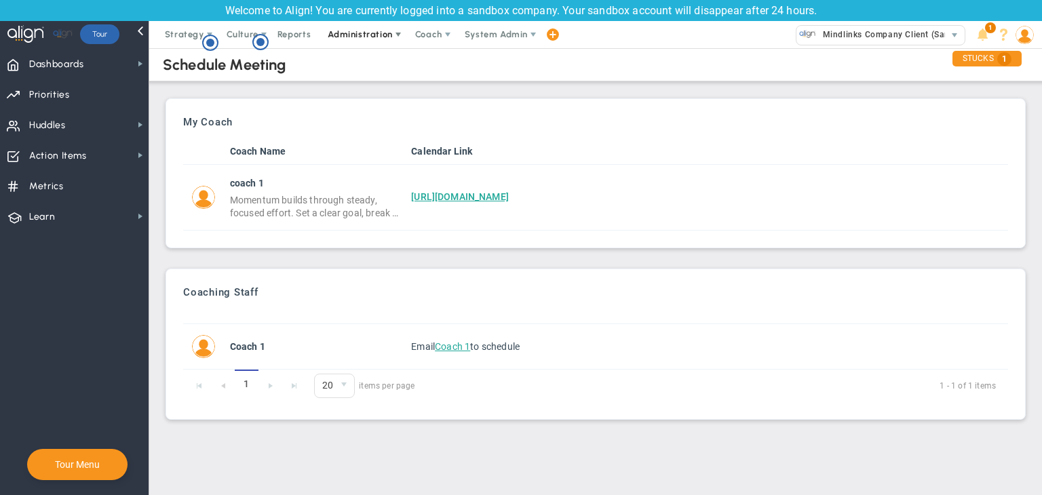
click at [360, 41] on span "Administration" at bounding box center [361, 34] width 87 height 27
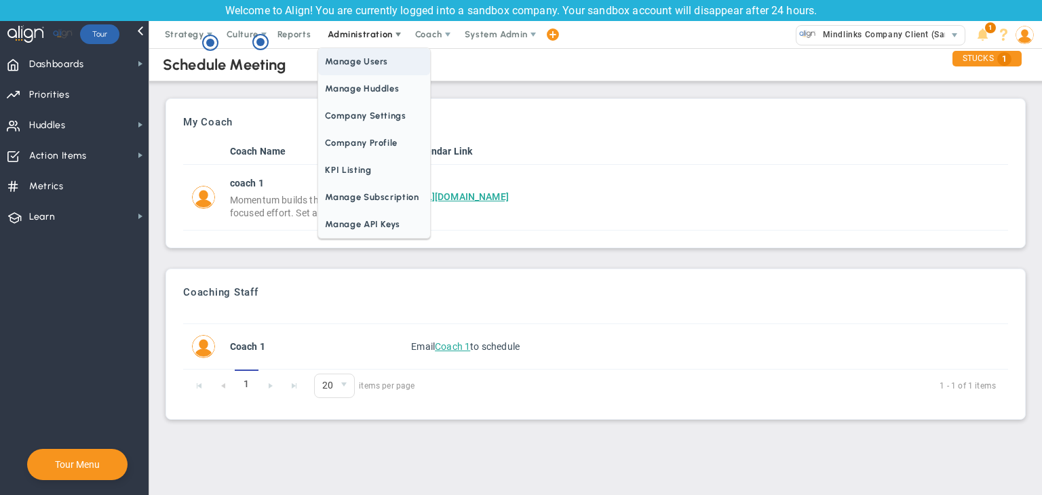
click at [375, 60] on span "Manage Users" at bounding box center [373, 61] width 111 height 27
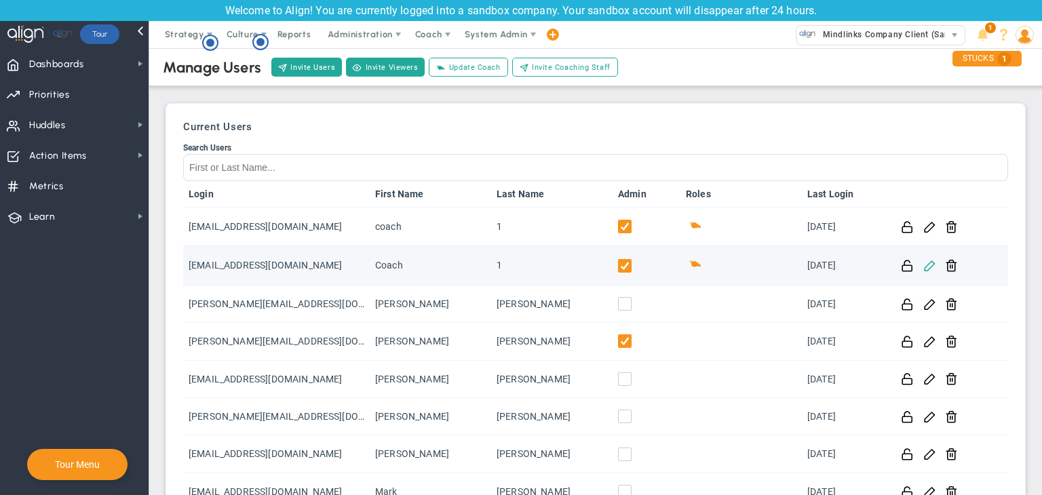
click at [925, 265] on span at bounding box center [930, 265] width 13 height 13
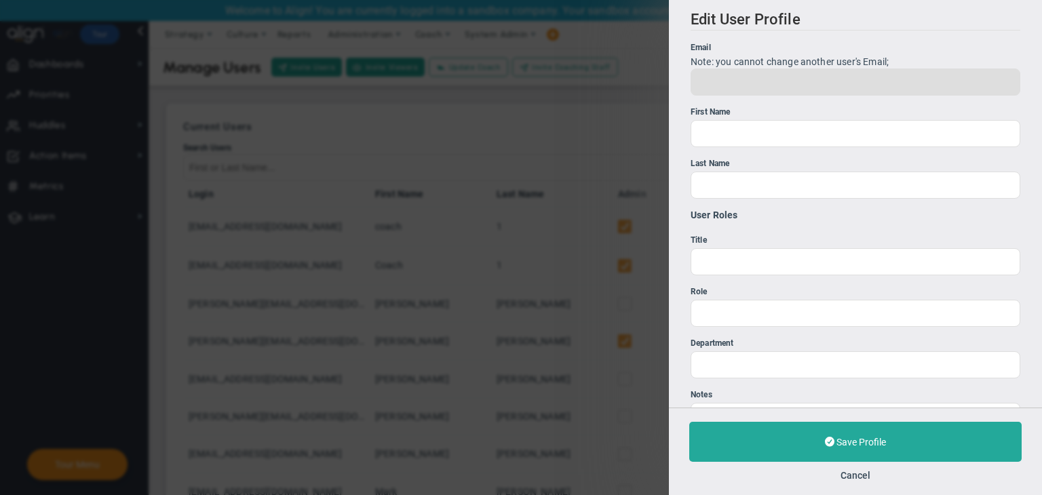
type input "CoachStaff1@gmail.com"
type input "Coach"
type input "1"
type input "0"
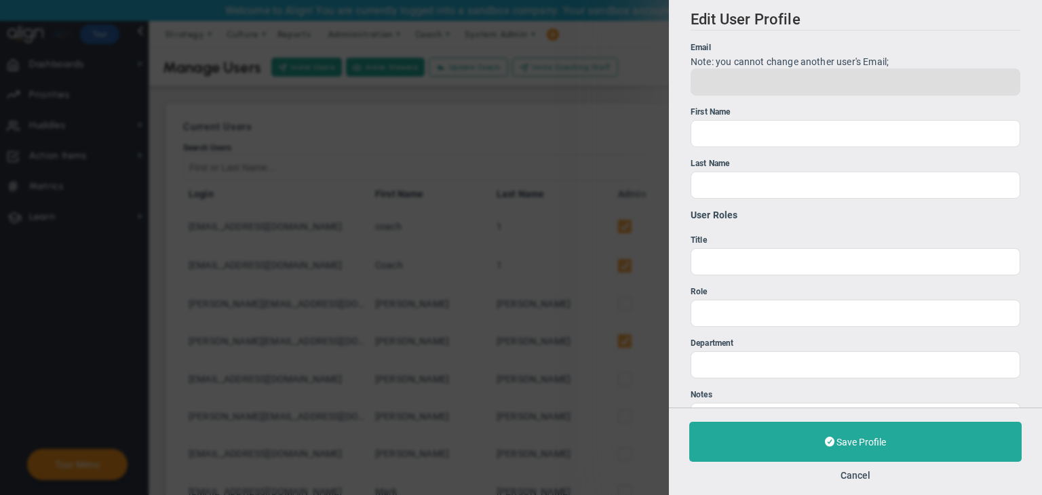
type input "0"
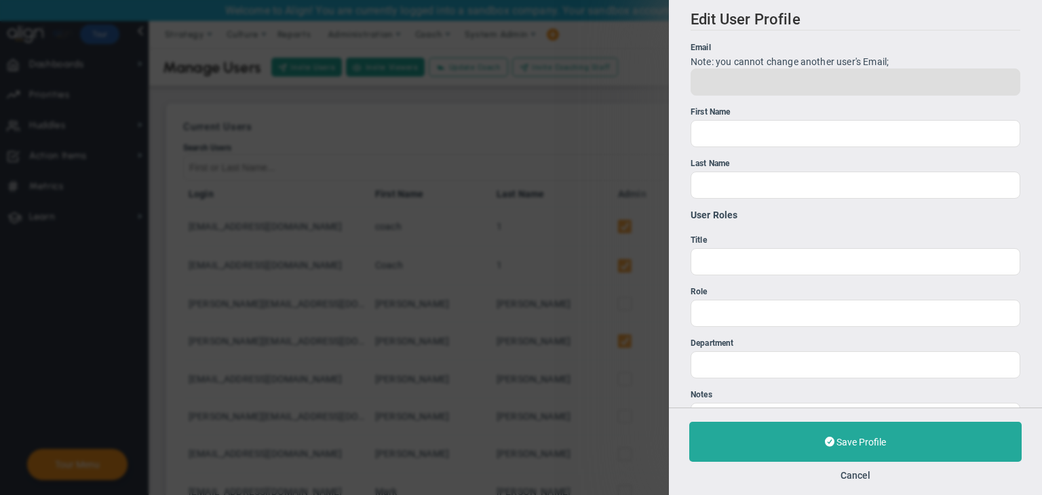
type input "0"
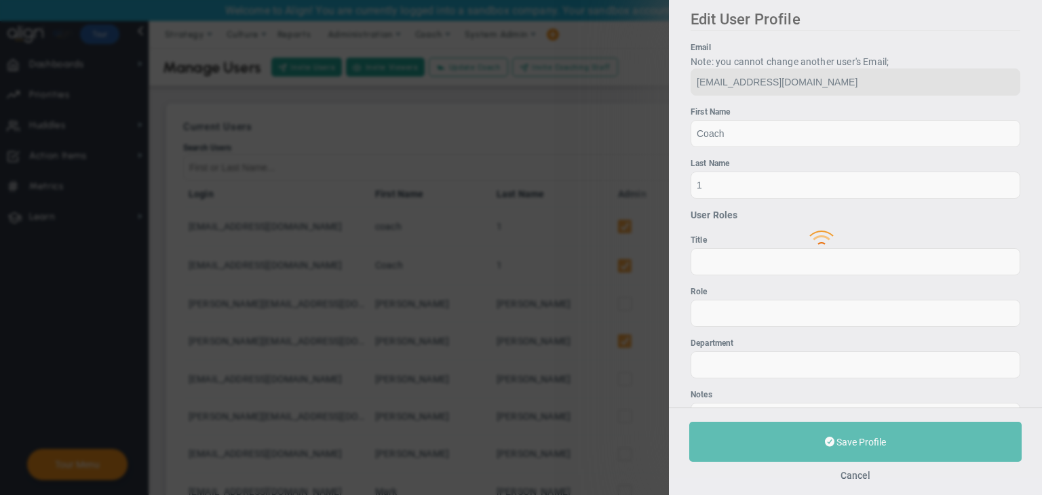
type input "sudhirbd@gmail.com"
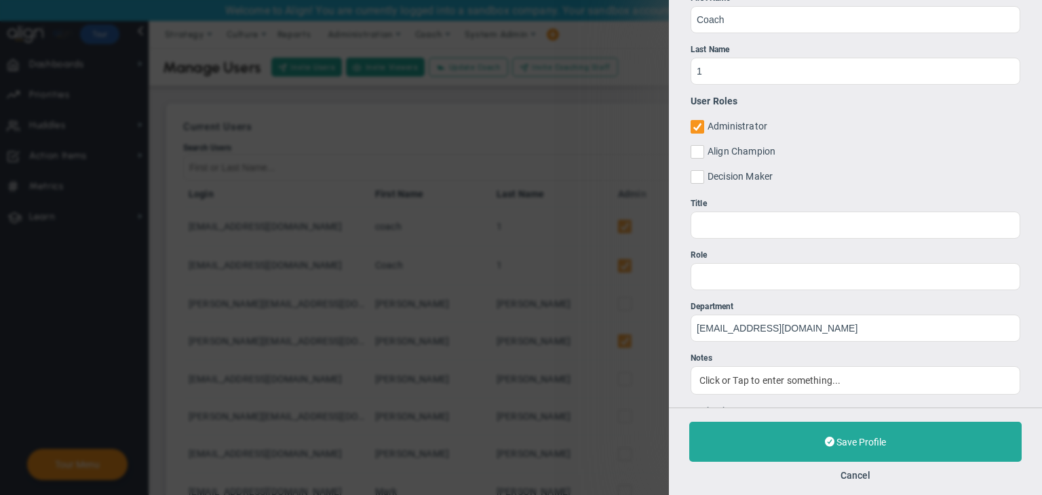
scroll to position [271, 0]
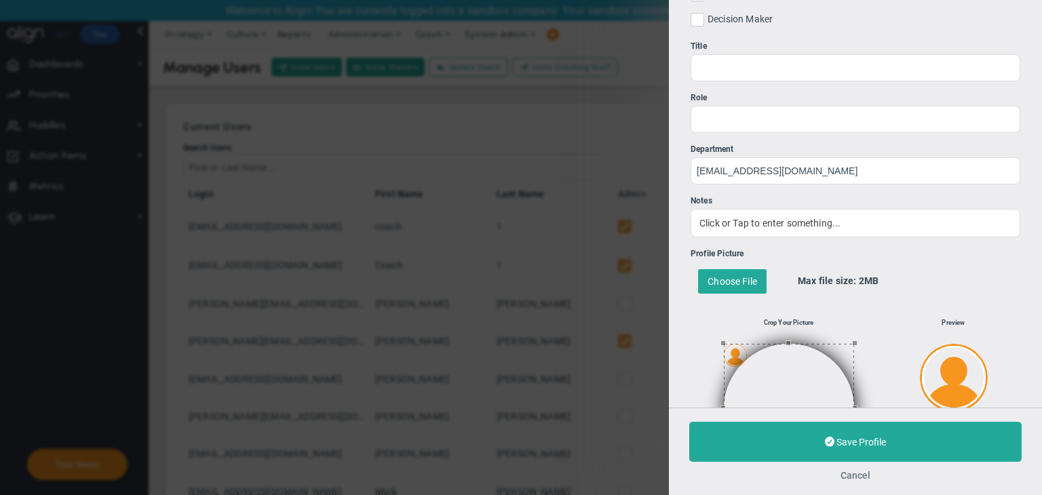
click at [863, 476] on button "Cancel" at bounding box center [856, 475] width 30 height 11
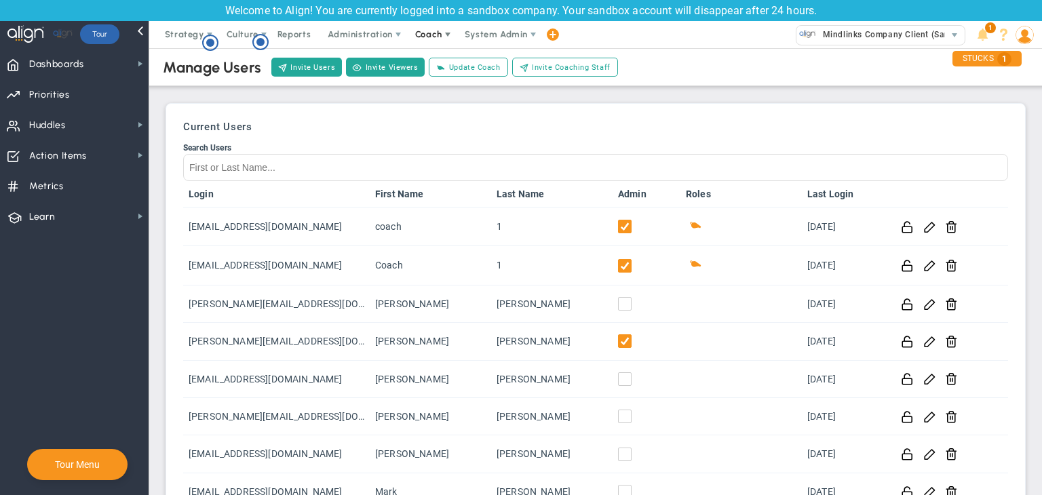
click at [442, 24] on span "Coach" at bounding box center [430, 34] width 50 height 27
click at [448, 64] on span "Schedule Meeting" at bounding box center [454, 61] width 96 height 27
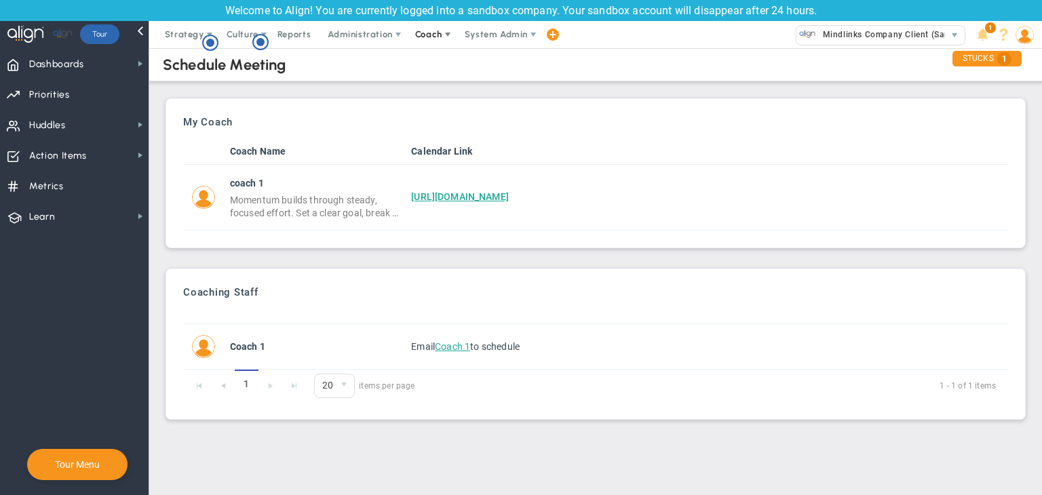
click at [422, 30] on span "Coach" at bounding box center [428, 34] width 27 height 10
click at [434, 96] on span "Resources" at bounding box center [454, 88] width 96 height 27
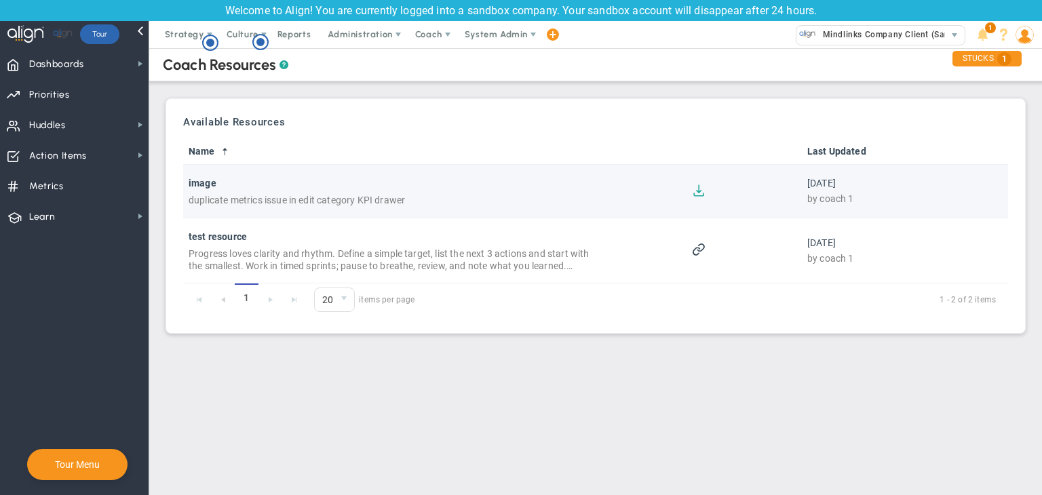
click at [698, 193] on button at bounding box center [699, 189] width 13 height 13
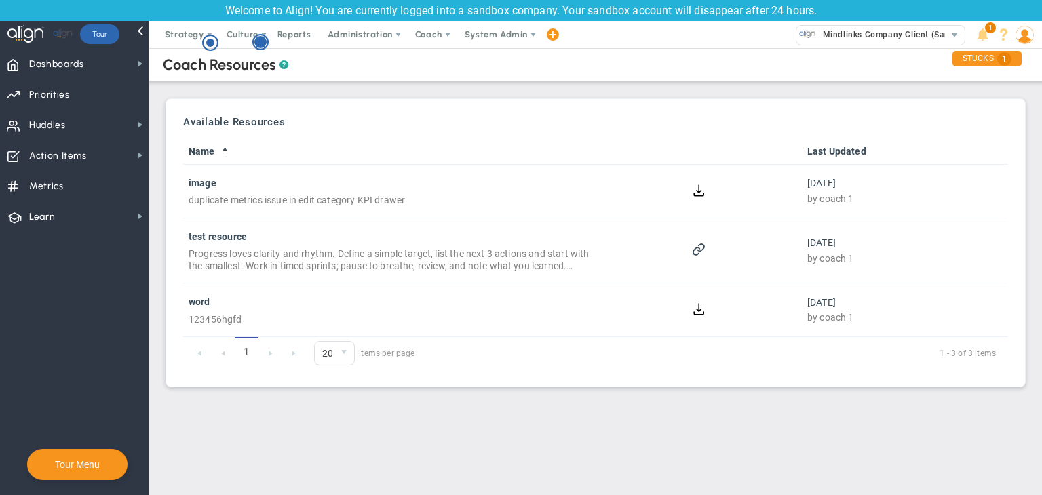
click at [263, 39] on circle "Hotspot (open by clicking or pressing space/enter)" at bounding box center [260, 42] width 12 height 12
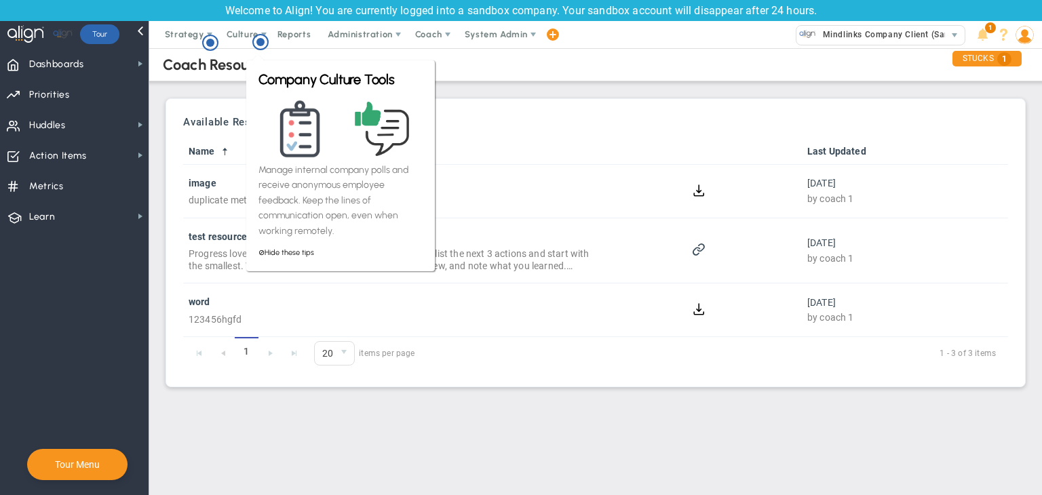
click at [237, 87] on div "Coach Resources ? Upload Resource Add a Resource Add Resource globally or clien…" at bounding box center [596, 216] width 866 height 343
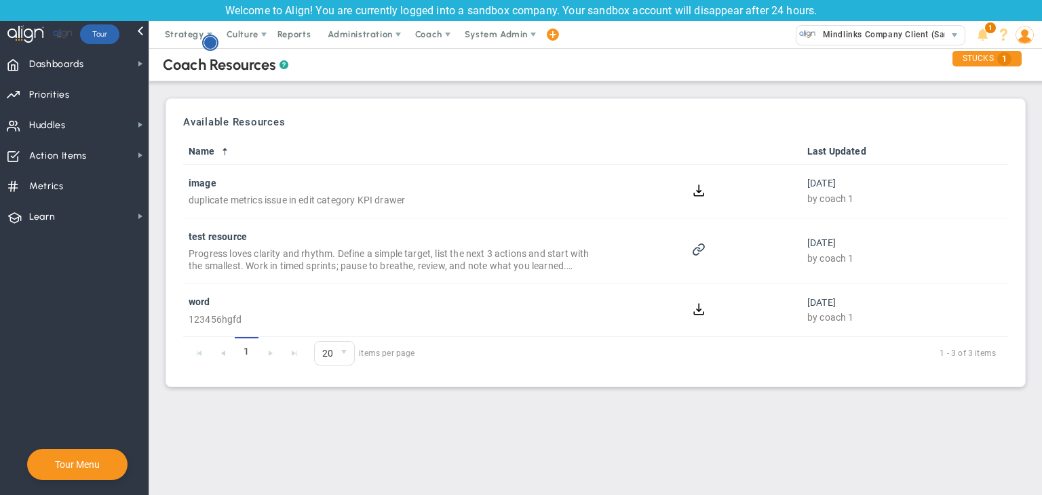
click at [212, 47] on circle "Hotspot (open by clicking or pressing space/enter)" at bounding box center [210, 43] width 12 height 12
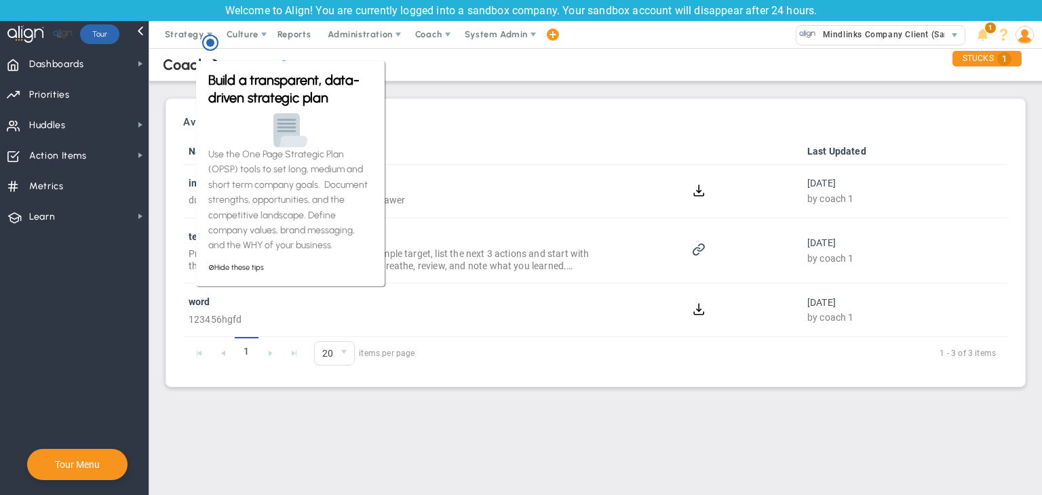
click at [198, 92] on div "Build a transparent, data-driven strategic plan Use the One Page Strategic Plan…" at bounding box center [290, 173] width 189 height 225
click at [171, 88] on div "Coach Resources ? Upload Resource Add a Resource Add Resource globally or clien…" at bounding box center [596, 216] width 866 height 343
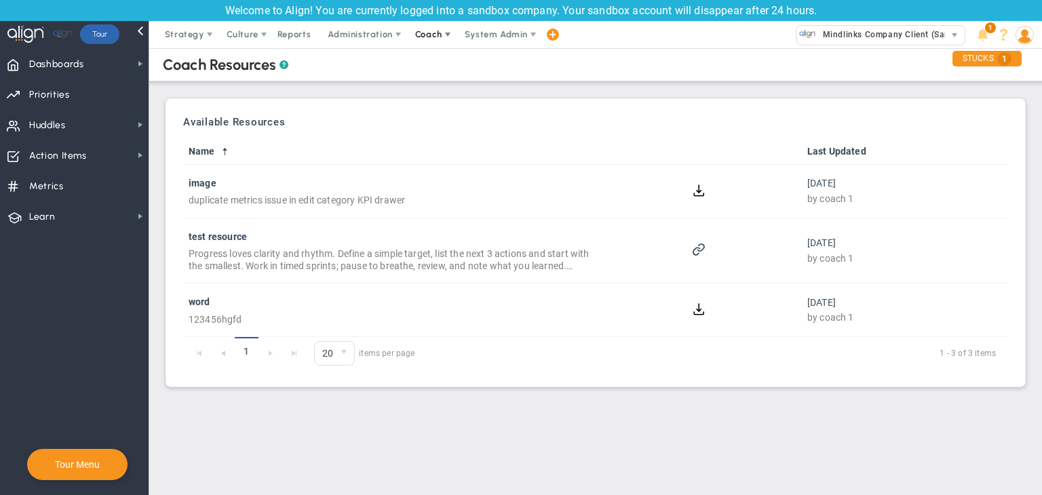
click at [433, 29] on span "Coach" at bounding box center [428, 34] width 27 height 10
click at [441, 52] on span "Schedule Meeting" at bounding box center [454, 61] width 96 height 27
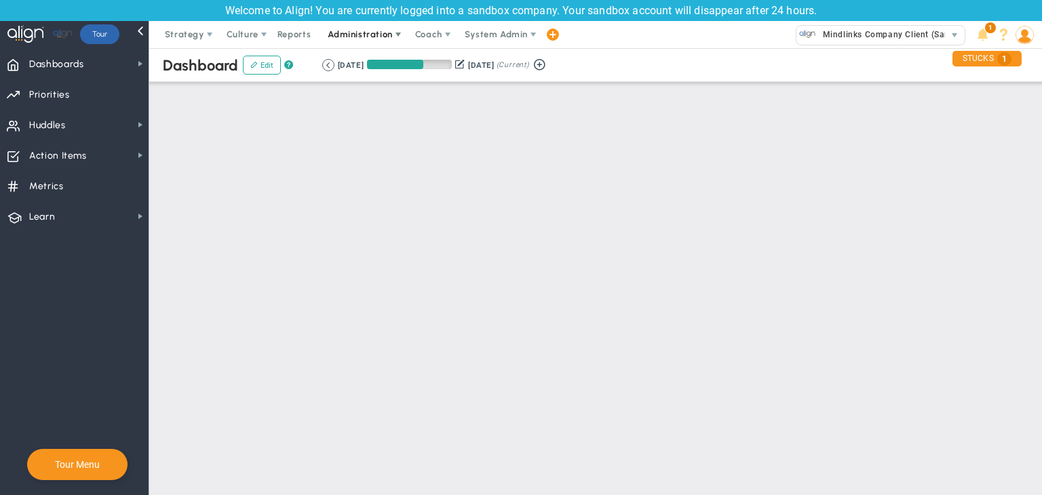
click at [383, 33] on ul "Strategy One Page Strategic Plan Alignment Checklist 4D Vision Summary Function…" at bounding box center [357, 34] width 416 height 27
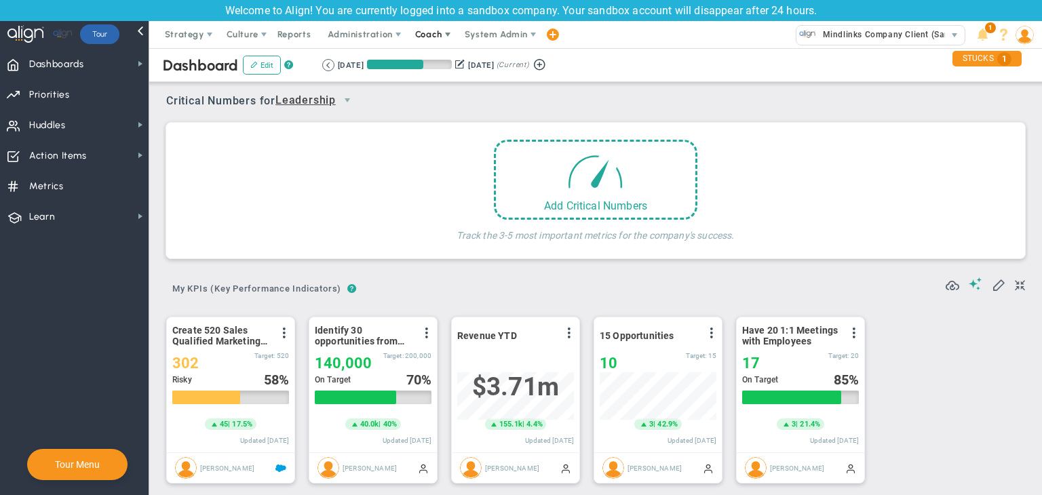
click at [438, 40] on span "Coach" at bounding box center [430, 34] width 50 height 27
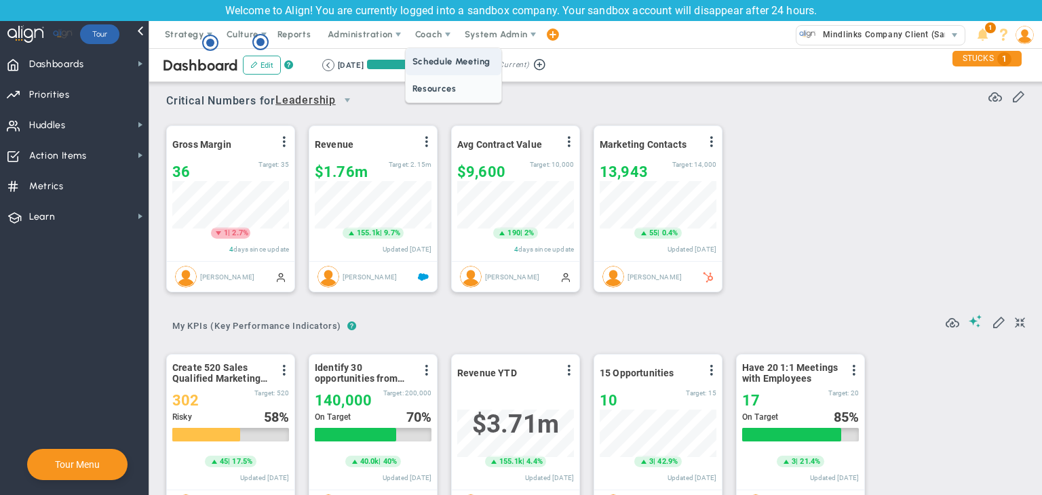
click at [440, 64] on span "Schedule Meeting" at bounding box center [454, 61] width 96 height 27
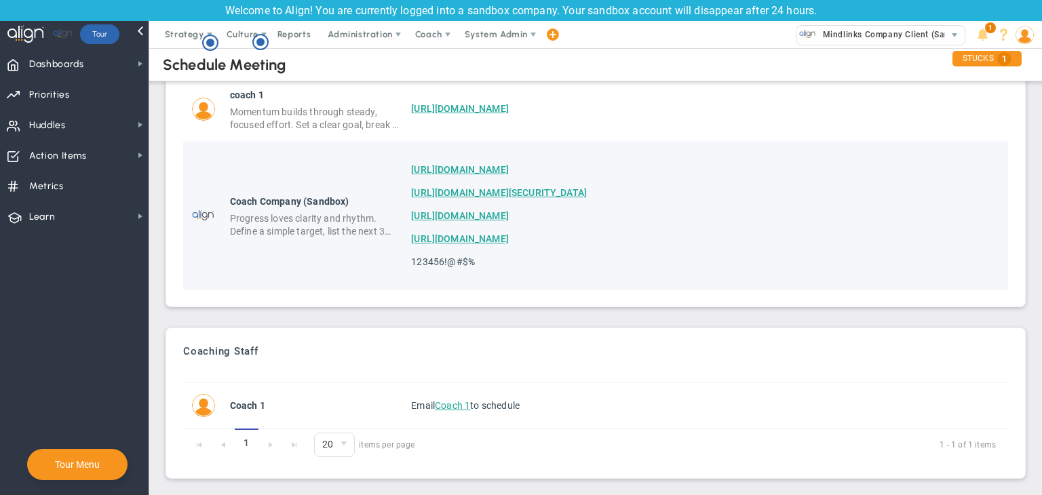
scroll to position [90, 0]
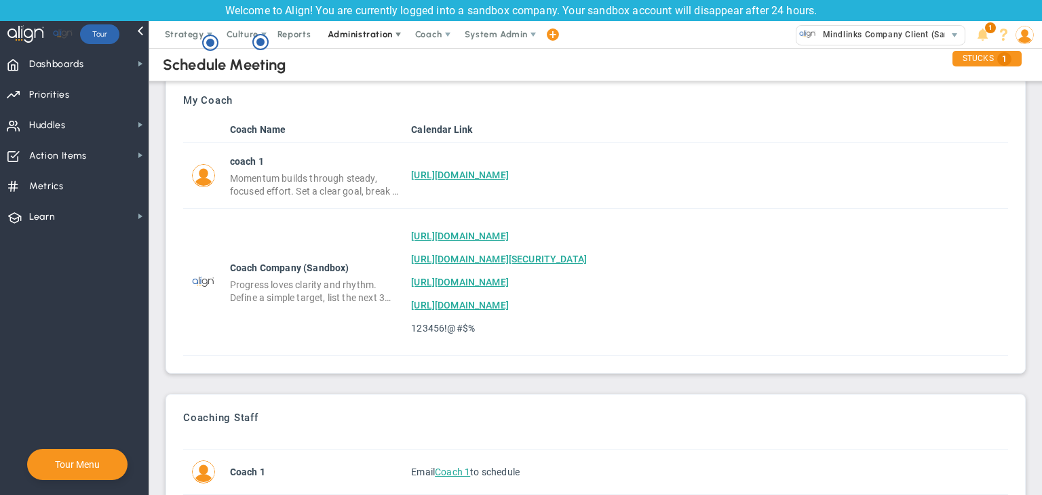
click at [377, 39] on span "Administration" at bounding box center [361, 34] width 87 height 27
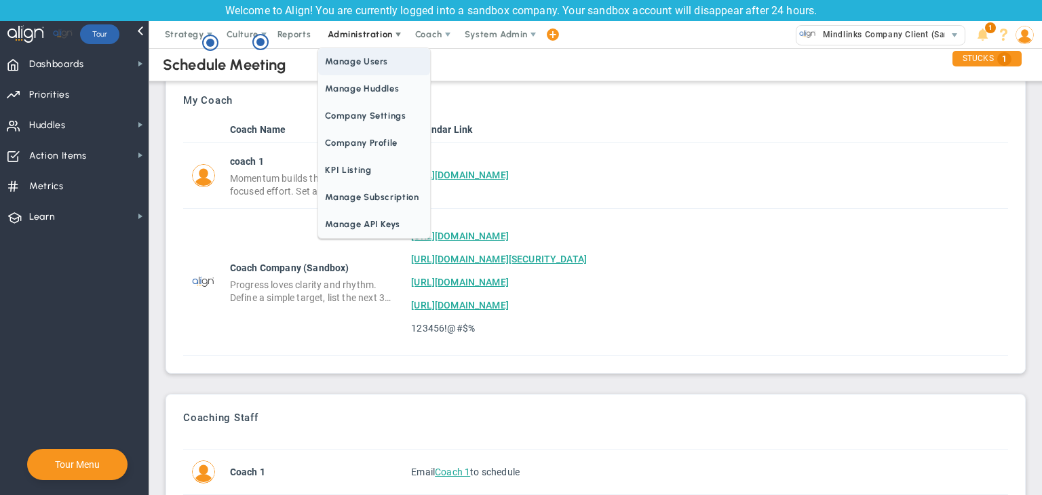
click at [380, 64] on span "Manage Users" at bounding box center [373, 61] width 111 height 27
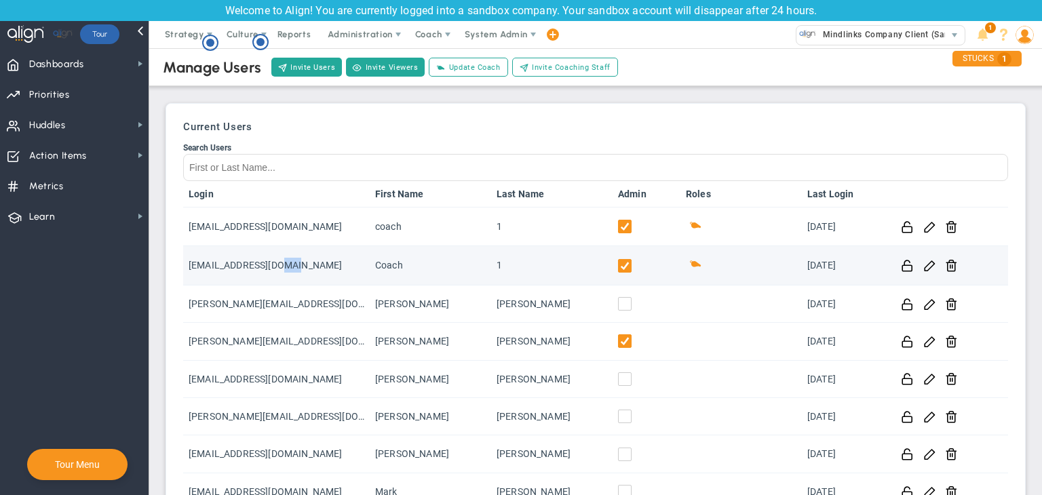
drag, startPoint x: 322, startPoint y: 257, endPoint x: 280, endPoint y: 256, distance: 42.8
click at [280, 256] on td "CoachStaff1@gmail.com" at bounding box center [276, 265] width 187 height 39
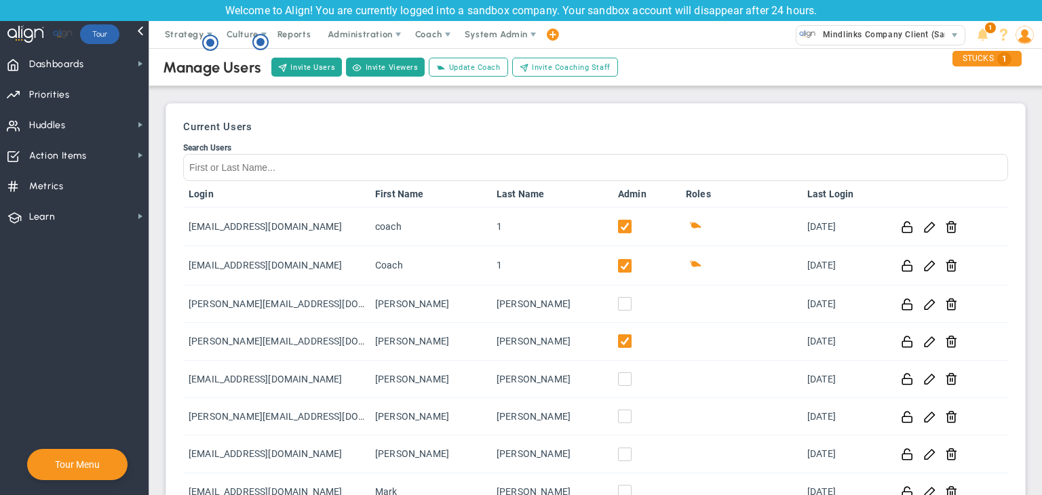
click at [326, 202] on th "Login" at bounding box center [276, 194] width 187 height 26
click at [436, 35] on span "Coach" at bounding box center [428, 34] width 27 height 10
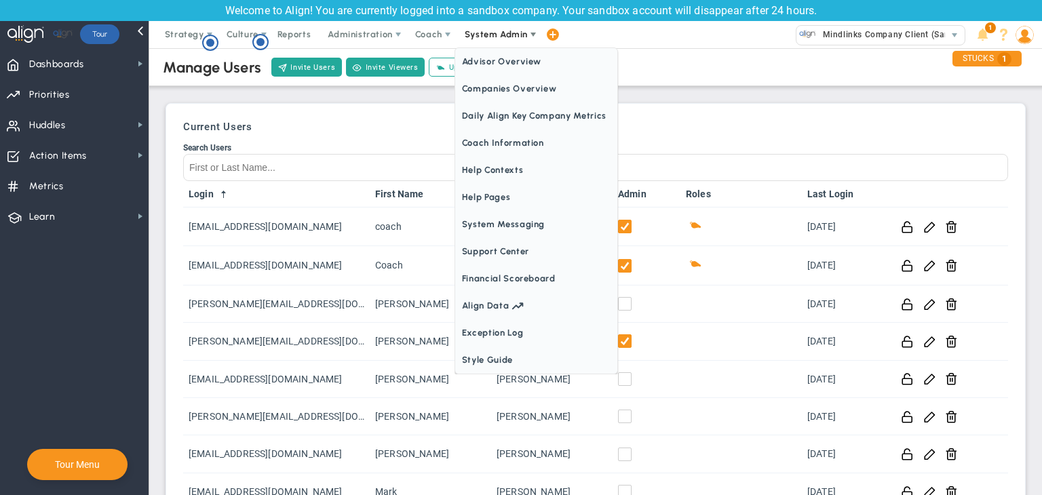
click at [499, 39] on span "System Admin" at bounding box center [498, 34] width 86 height 27
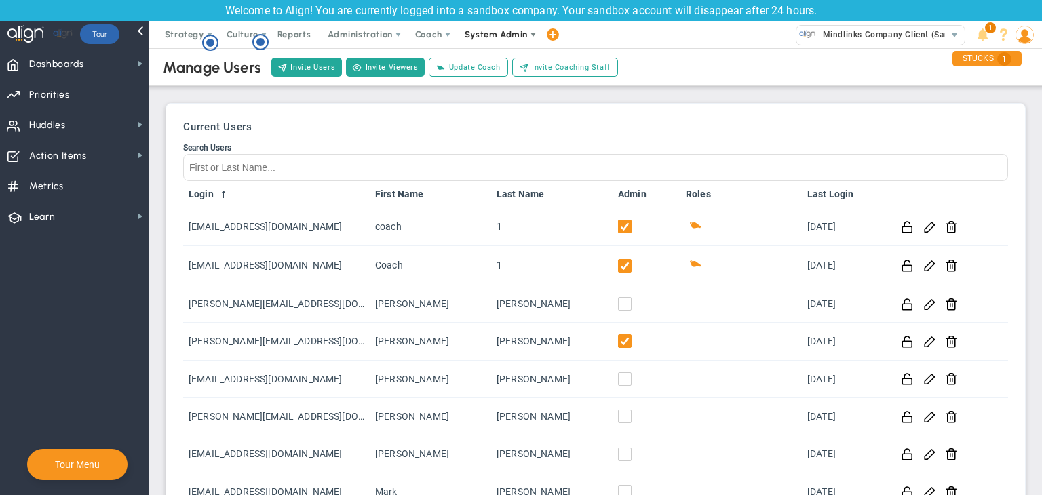
click at [502, 36] on span "System Admin" at bounding box center [496, 34] width 63 height 10
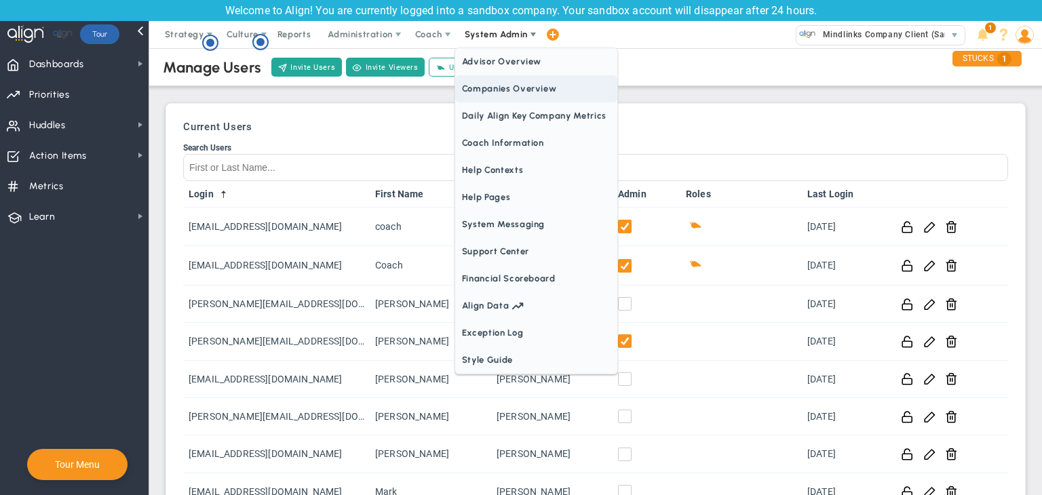
click at [504, 81] on span "Companies Overview" at bounding box center [536, 88] width 162 height 27
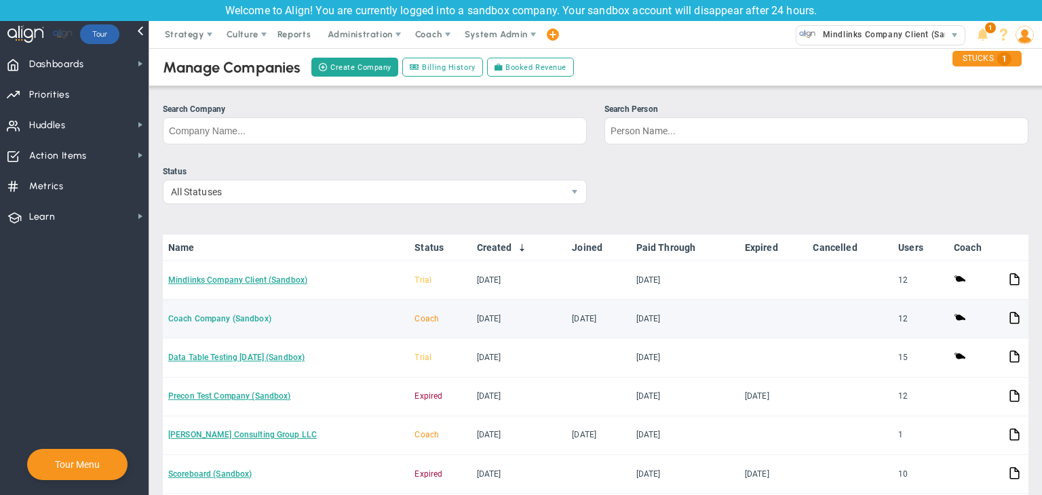
click at [237, 318] on link "Coach Company (Sandbox)" at bounding box center [219, 319] width 103 height 10
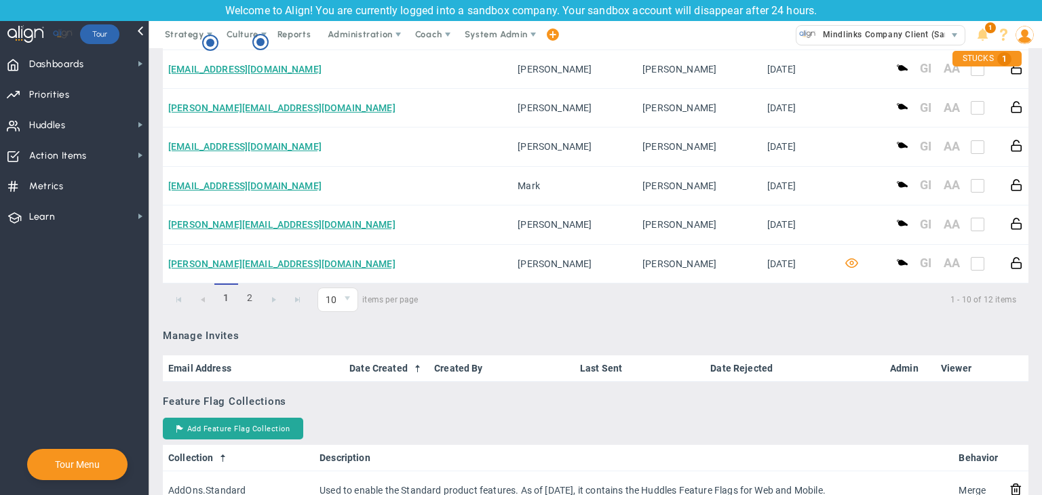
scroll to position [1018, 0]
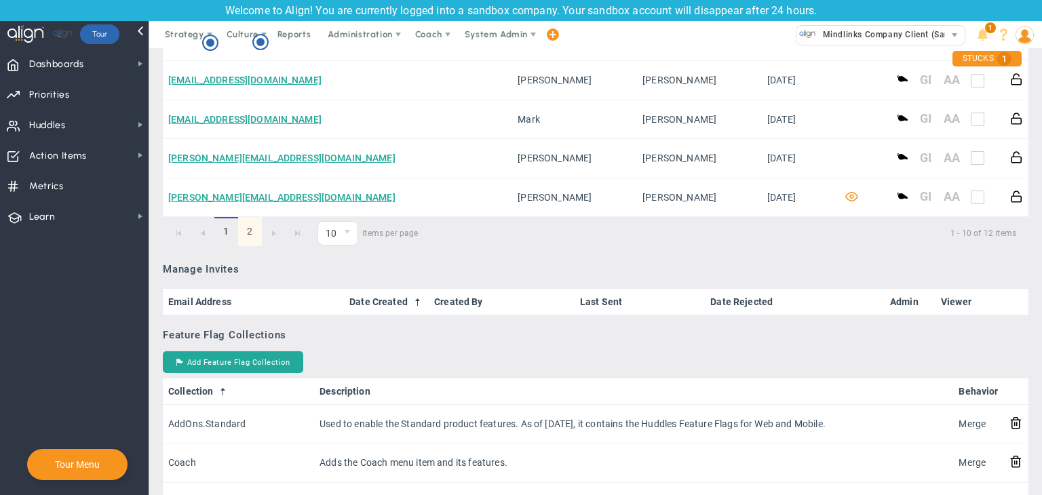
click at [247, 229] on link "2" at bounding box center [250, 231] width 24 height 29
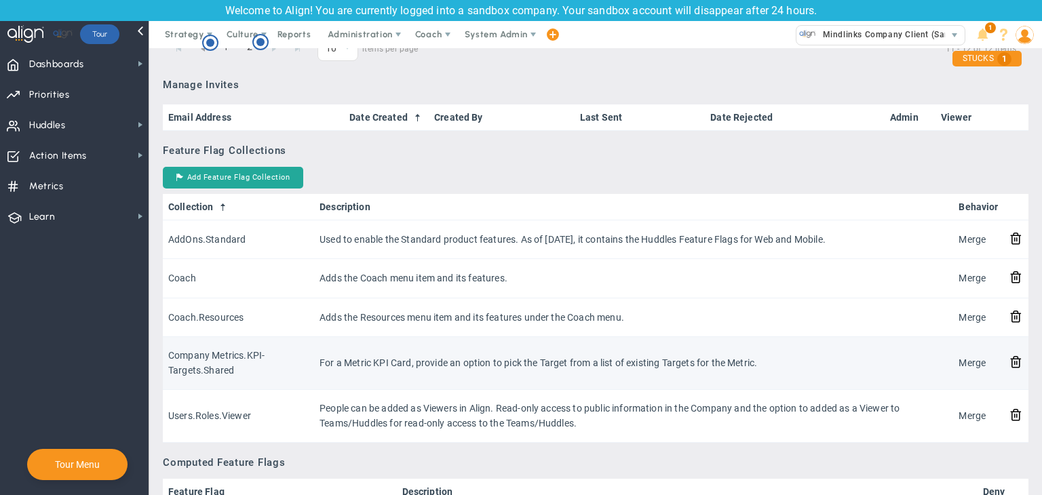
scroll to position [729, 0]
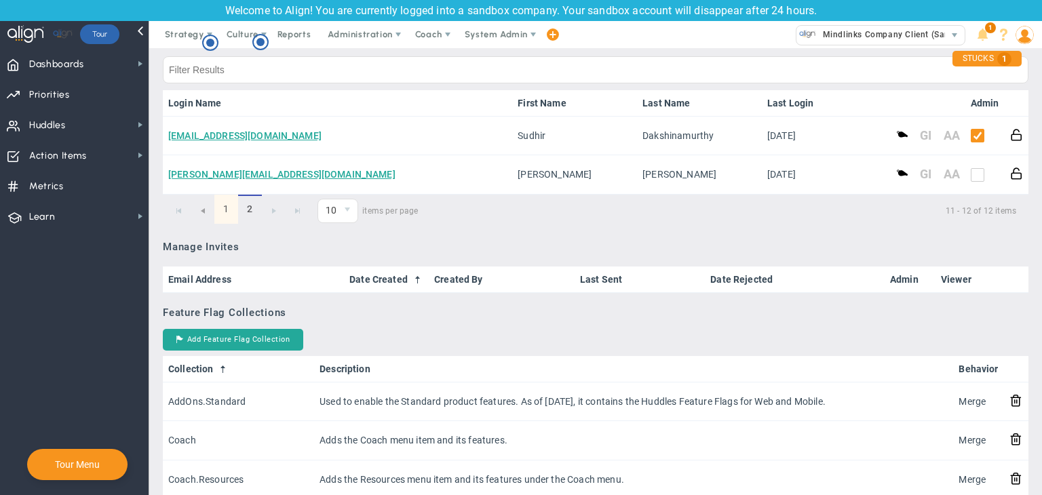
click at [223, 204] on link "1" at bounding box center [226, 209] width 24 height 29
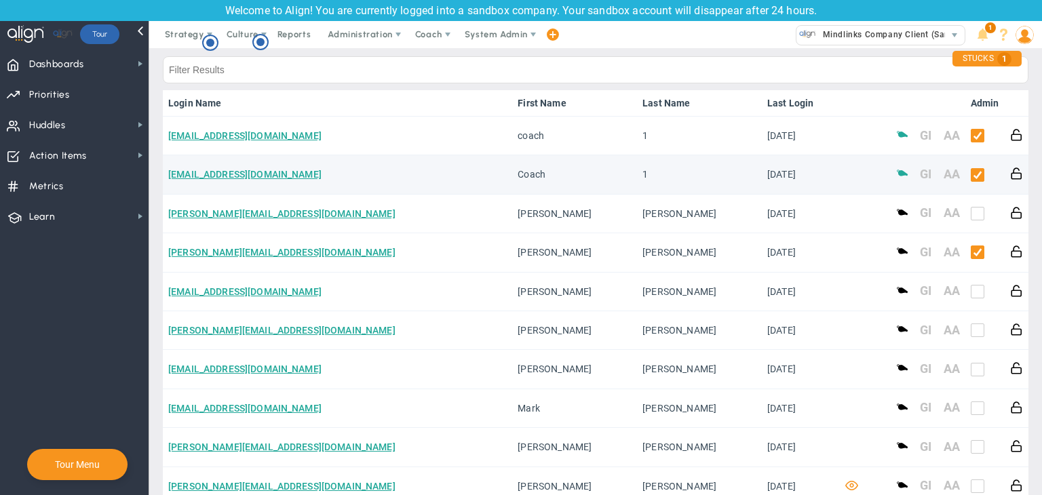
click at [896, 174] on span at bounding box center [902, 172] width 13 height 13
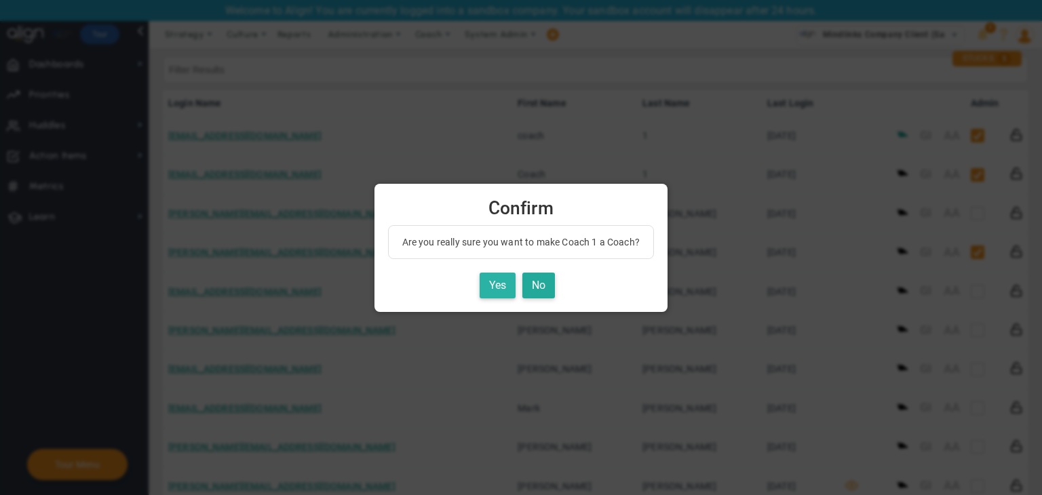
click at [492, 288] on button "Yes" at bounding box center [498, 286] width 36 height 26
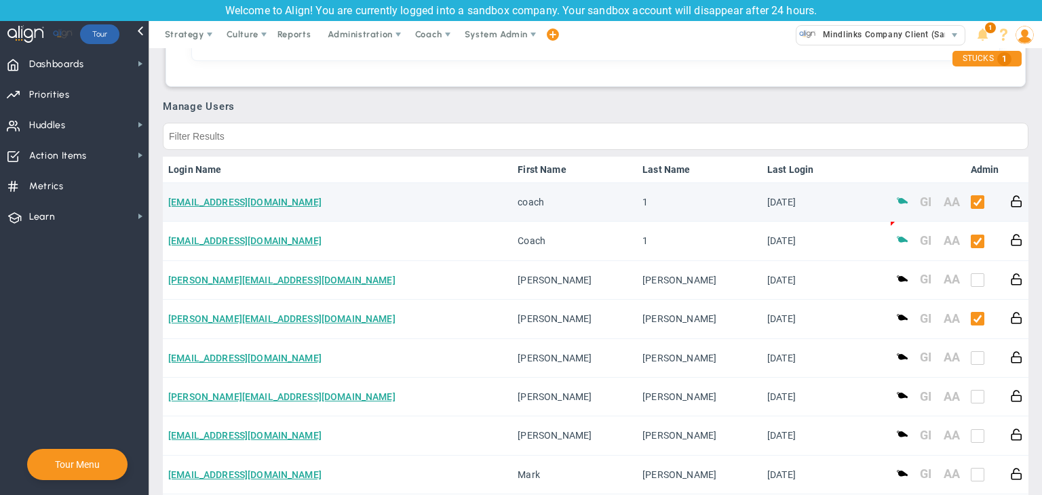
scroll to position [525, 0]
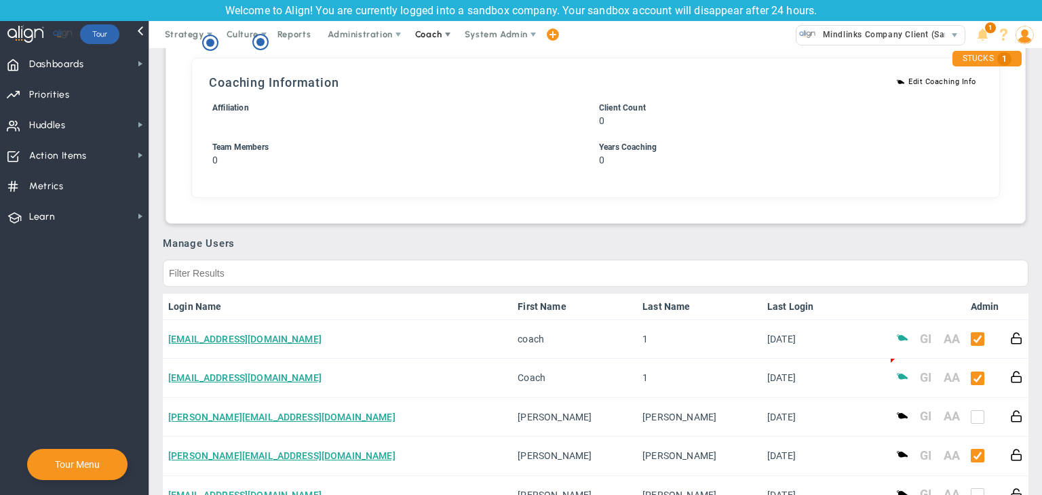
click at [424, 35] on span "Coach" at bounding box center [428, 34] width 27 height 10
click at [432, 55] on span "Schedule Meeting" at bounding box center [454, 61] width 96 height 27
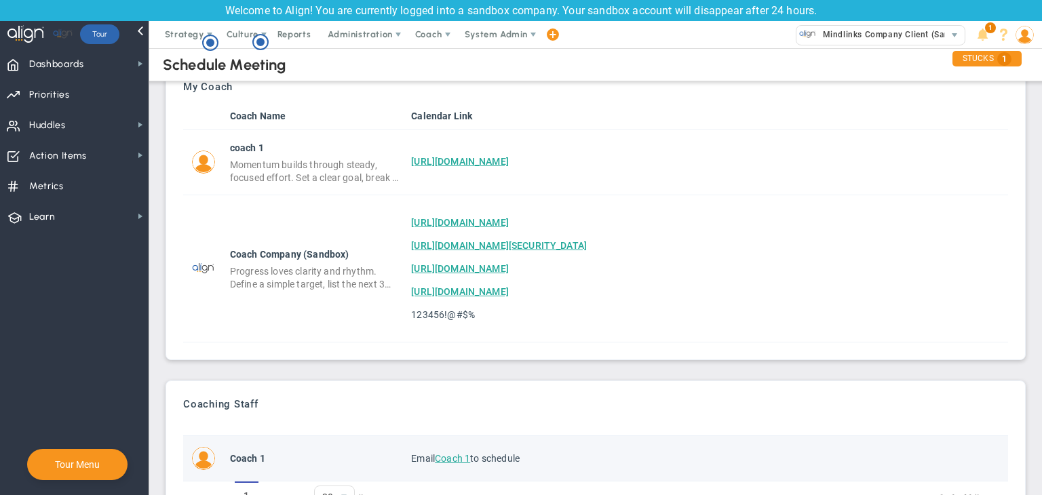
scroll to position [90, 0]
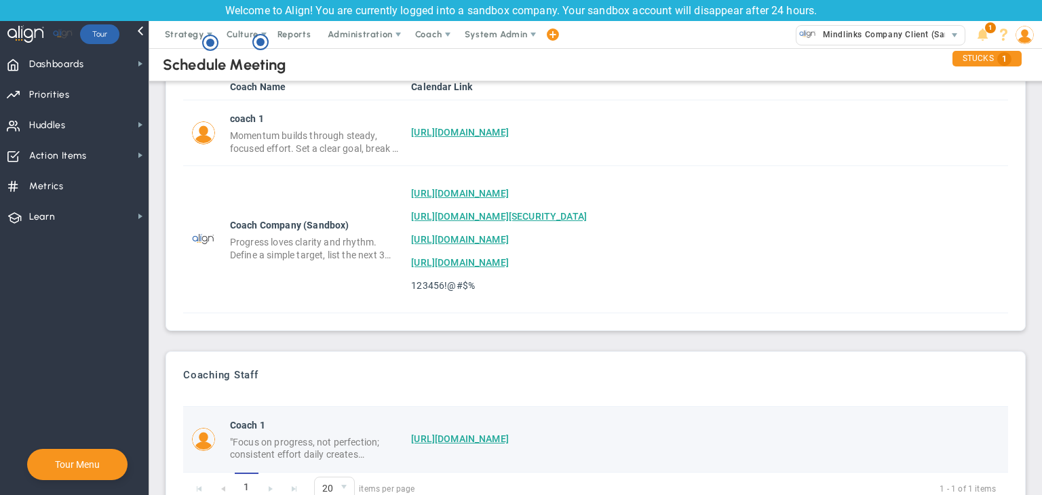
scroll to position [109, 0]
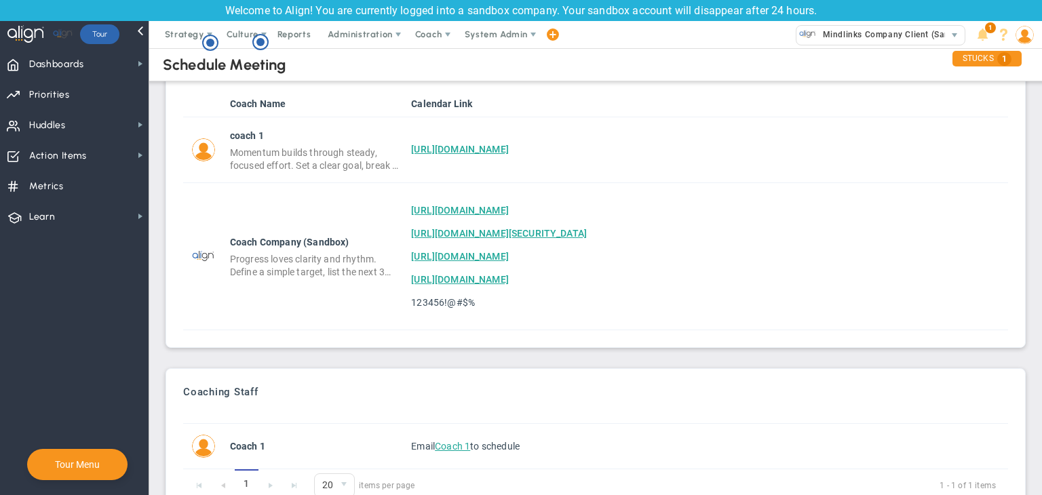
scroll to position [90, 0]
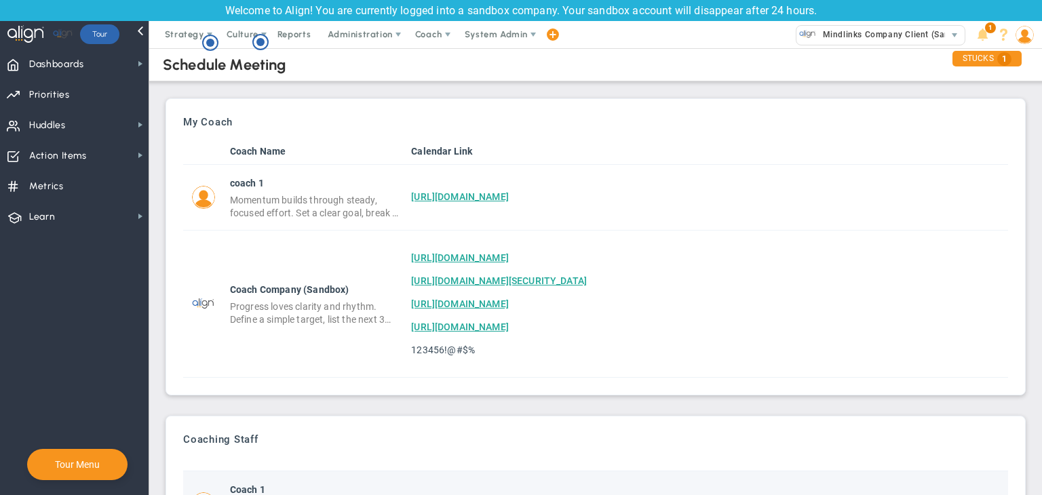
scroll to position [109, 0]
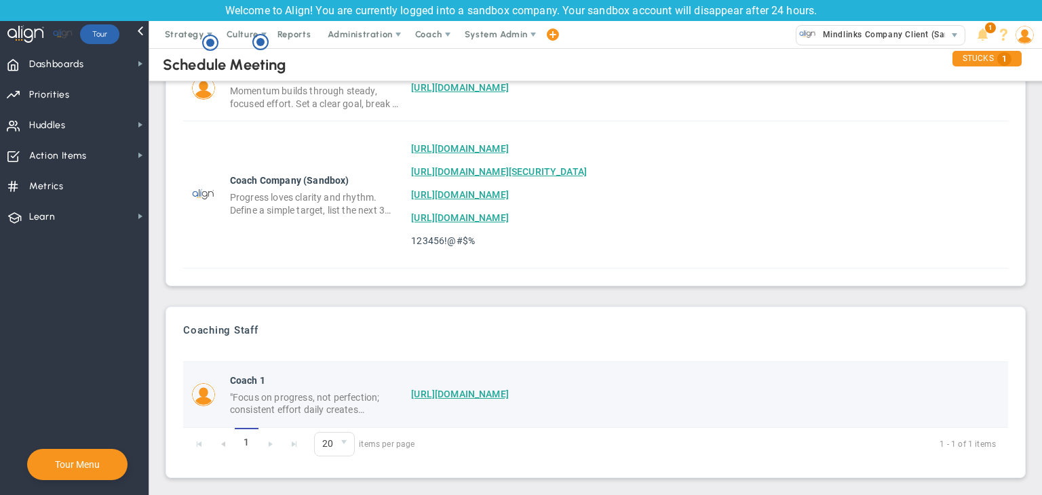
click at [327, 403] on div ""Focus on progress, not perfection; consistent effort daily creates unstoppable…" at bounding box center [315, 404] width 171 height 24
click at [325, 405] on div ""Focus on progress, not perfection; consistent effort daily creates unstoppable…" at bounding box center [315, 404] width 171 height 24
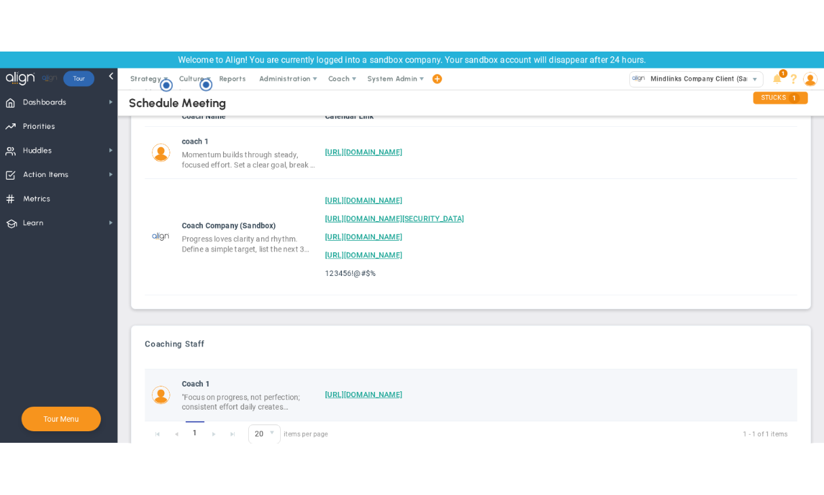
scroll to position [109, 0]
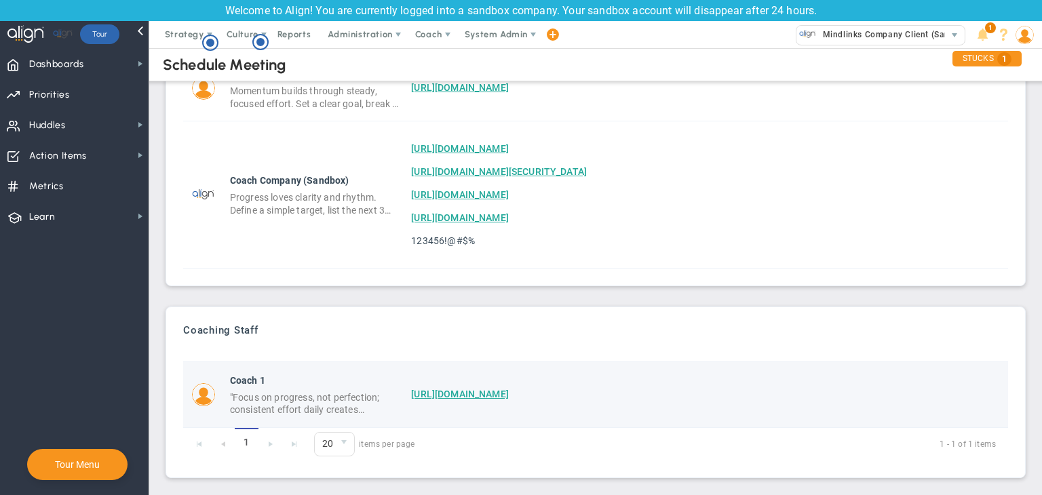
click at [320, 405] on div ""Focus on progress, not perfection; consistent effort daily creates unstoppable…" at bounding box center [315, 404] width 171 height 24
click at [312, 407] on div ""Focus on progress, not perfection; consistent effort daily creates unstoppable…" at bounding box center [315, 404] width 171 height 24
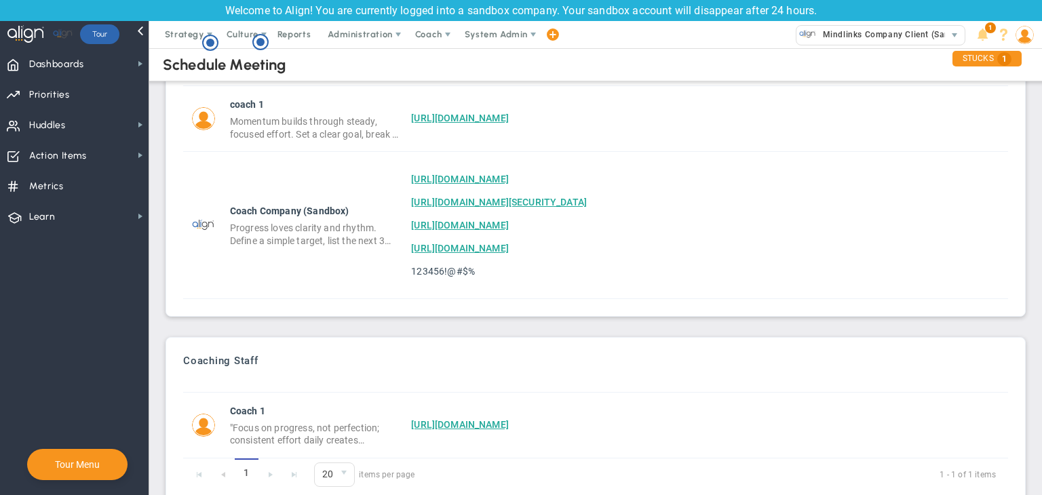
scroll to position [109, 0]
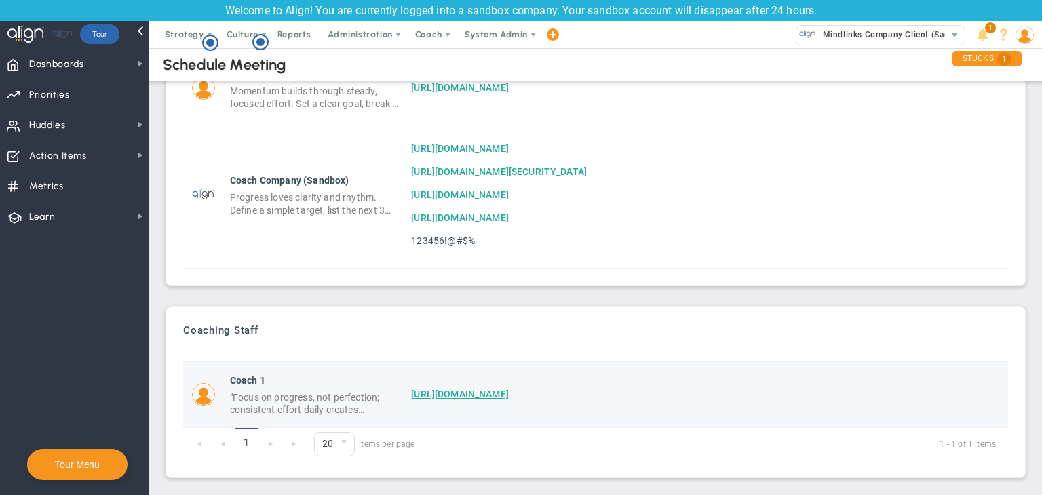
click at [327, 404] on div ""Focus on progress, not perfection; consistent effort daily creates unstoppable…" at bounding box center [315, 404] width 171 height 24
click at [317, 410] on div ""Focus on progress, not perfection; consistent effort daily creates unstoppable…" at bounding box center [315, 404] width 171 height 24
click at [242, 392] on div ""Focus on progress, not perfection; consistent effort daily creates unstoppable…" at bounding box center [315, 404] width 171 height 24
click at [304, 398] on div ""Focus on progress, not perfection; consistent effort daily creates unstoppable…" at bounding box center [315, 404] width 171 height 24
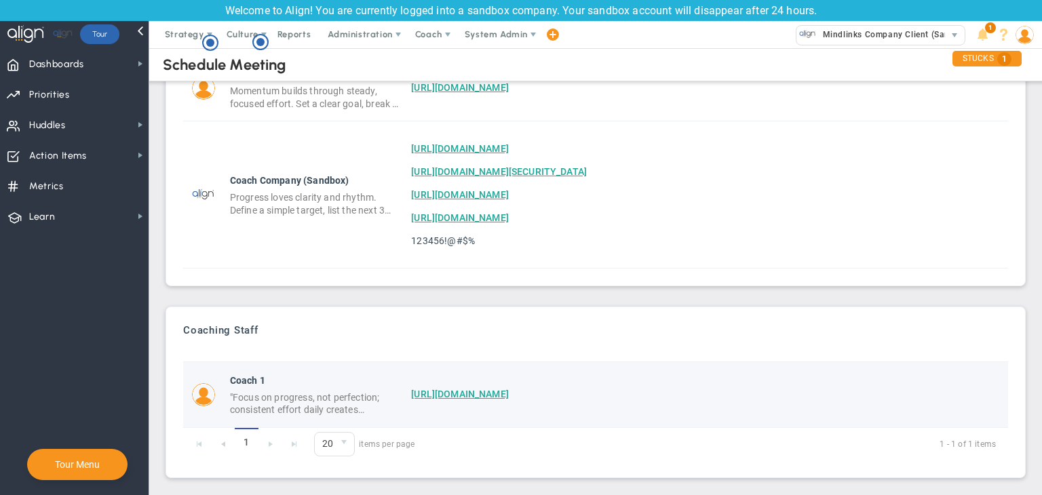
click at [312, 394] on div ""Focus on progress, not perfection; consistent effort daily creates unstoppable…" at bounding box center [315, 404] width 171 height 24
